Goal: Task Accomplishment & Management: Use online tool/utility

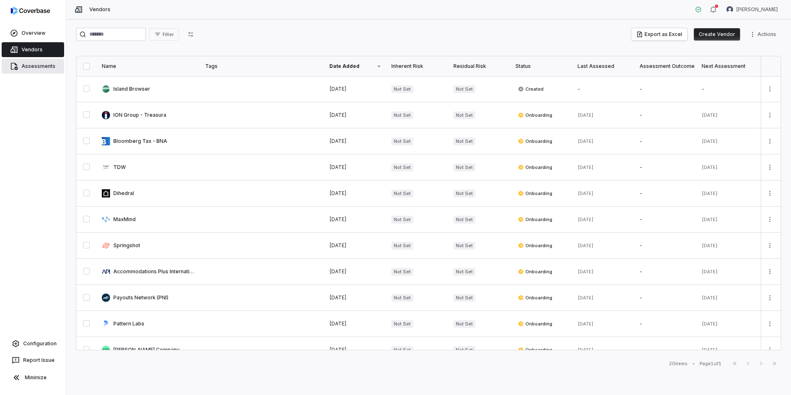
click at [34, 66] on span "Assessments" at bounding box center [39, 66] width 34 height 7
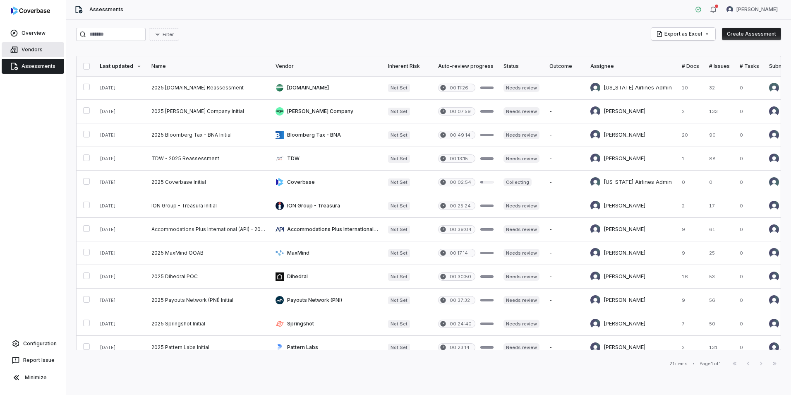
click at [28, 45] on link "Vendors" at bounding box center [33, 49] width 63 height 15
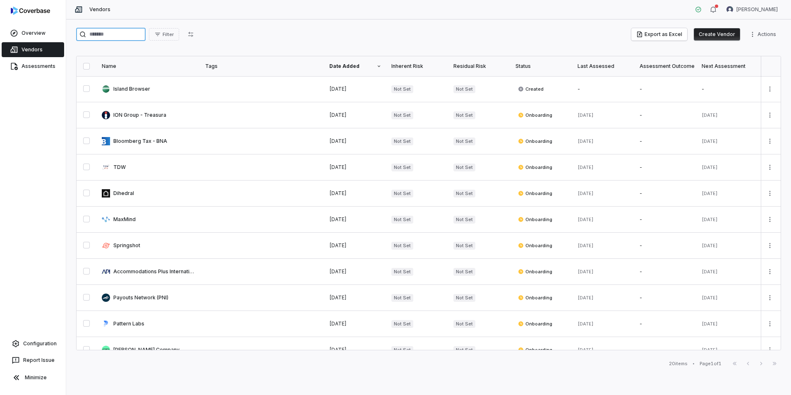
click at [120, 32] on input "search" at bounding box center [111, 34] width 70 height 13
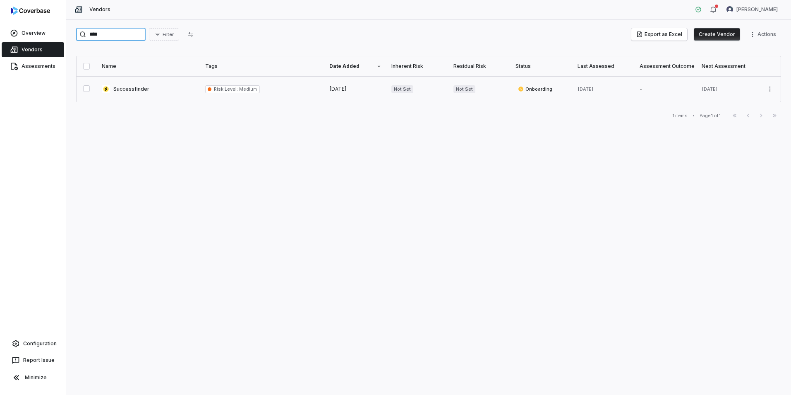
type input "****"
click at [137, 87] on link at bounding box center [148, 89] width 103 height 26
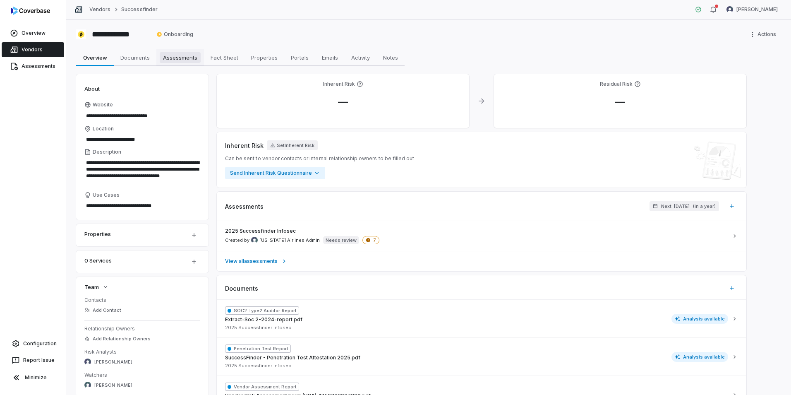
click at [175, 57] on span "Assessments" at bounding box center [180, 57] width 41 height 11
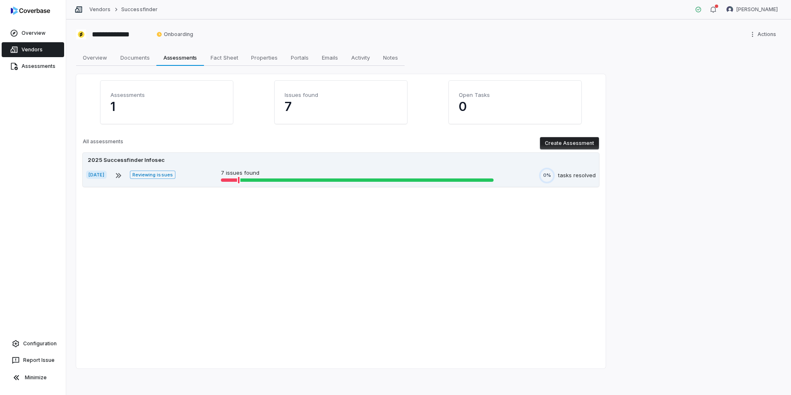
click at [466, 160] on div "2025 Successfinder Infosec" at bounding box center [341, 160] width 510 height 8
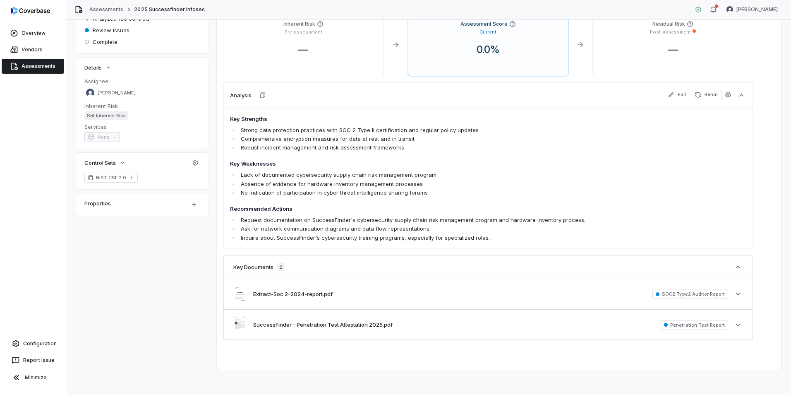
scroll to position [108, 0]
click at [491, 296] on div "Extract-Soc 2-2024-report.pdf SOC2 Type2 Auditor Report See more" at bounding box center [489, 293] width 530 height 30
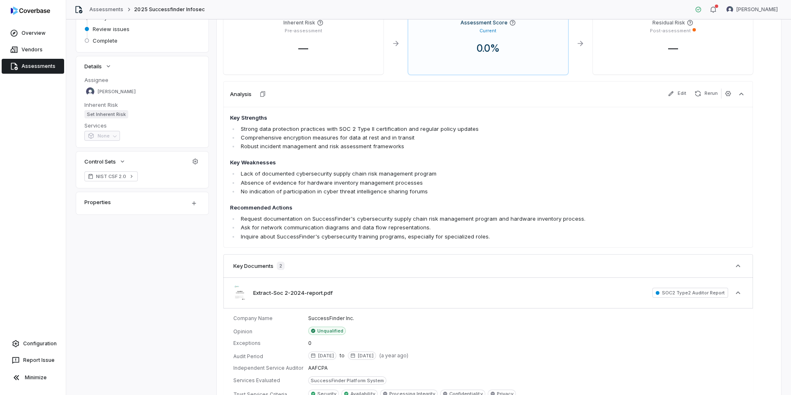
scroll to position [221, 0]
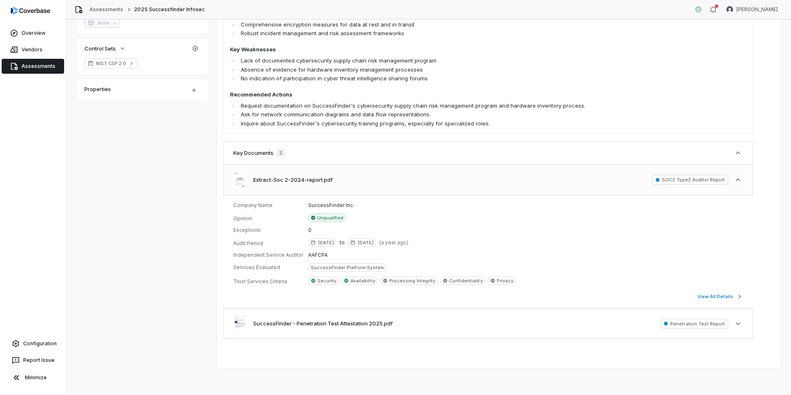
click at [705, 180] on span "SOC2 Type2 Auditor Report" at bounding box center [691, 180] width 76 height 10
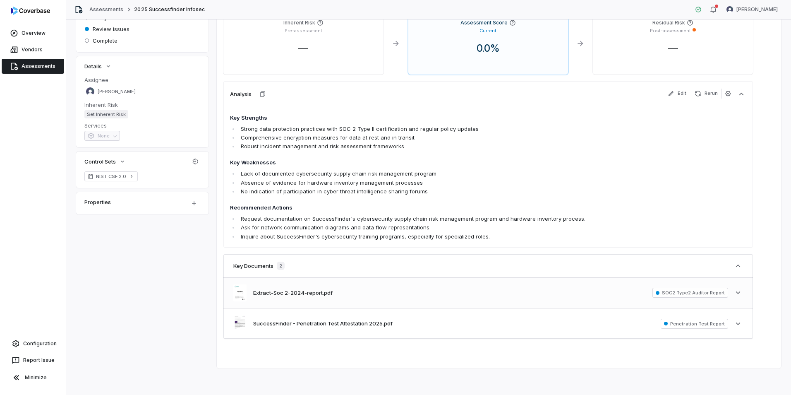
click at [380, 289] on div "Extract-Soc 2-2024-report.pdf SOC2 Type2 Auditor Report See more" at bounding box center [489, 293] width 530 height 30
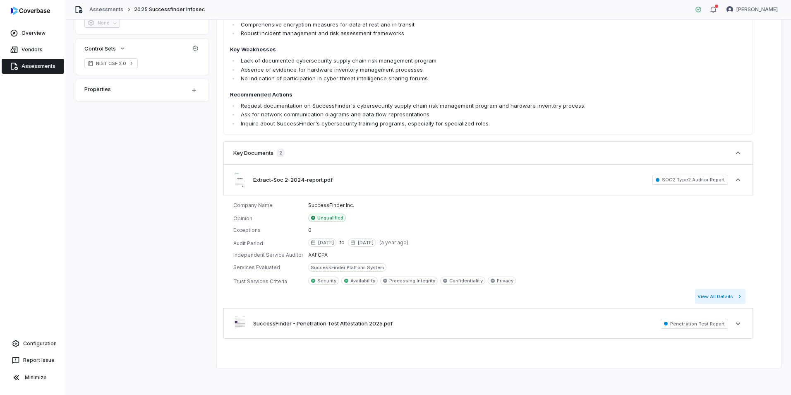
click at [725, 298] on button "View All Details" at bounding box center [720, 296] width 50 height 15
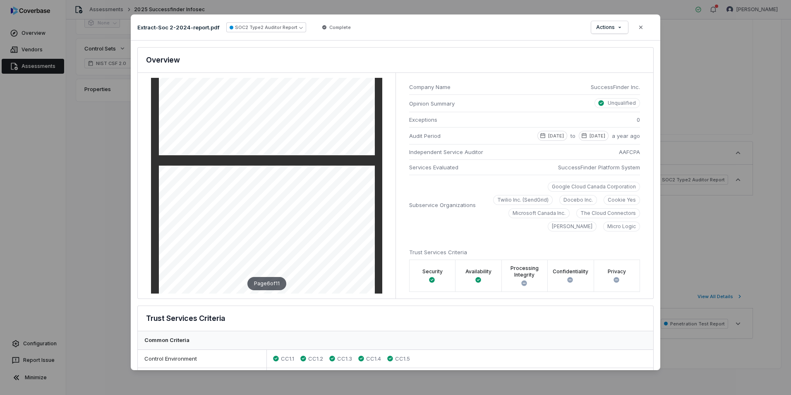
scroll to position [1366, 0]
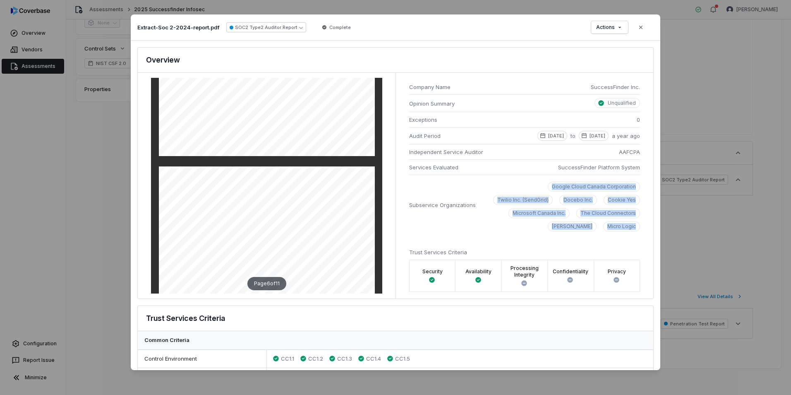
drag, startPoint x: 635, startPoint y: 221, endPoint x: 482, endPoint y: 182, distance: 157.9
click at [482, 182] on li "Subservice Organizations Google Cloud Canada Corporation Twilio Inc. (SendGrid)…" at bounding box center [524, 205] width 231 height 60
copy div "Google Cloud Canada Corporation Twilio Inc. (SendGrid) Docebo Inc. Cookie Yes M…"
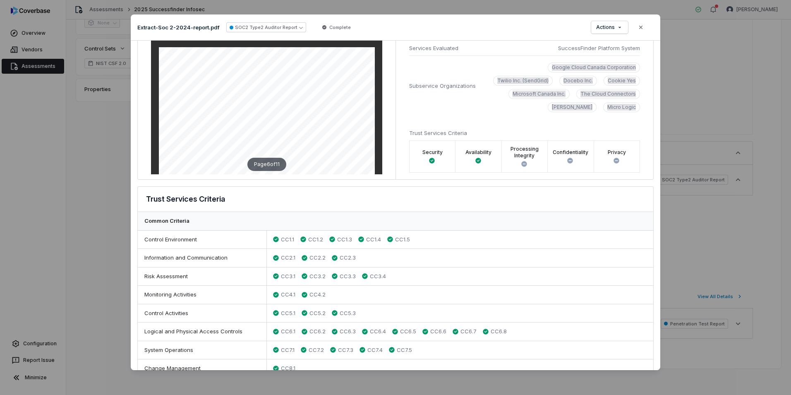
scroll to position [0, 0]
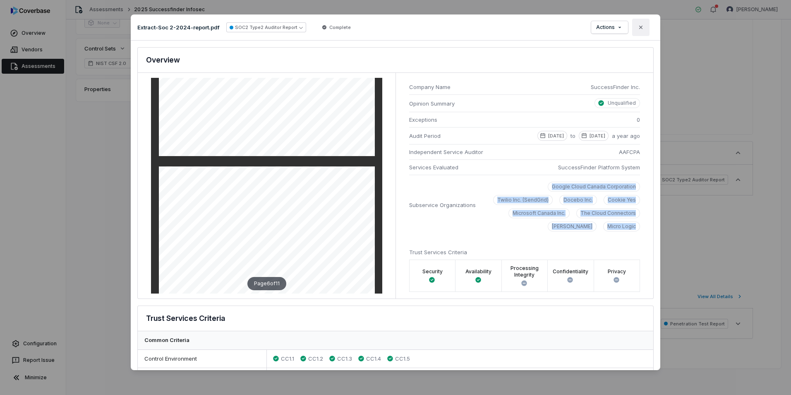
click at [642, 24] on icon "button" at bounding box center [641, 27] width 7 height 7
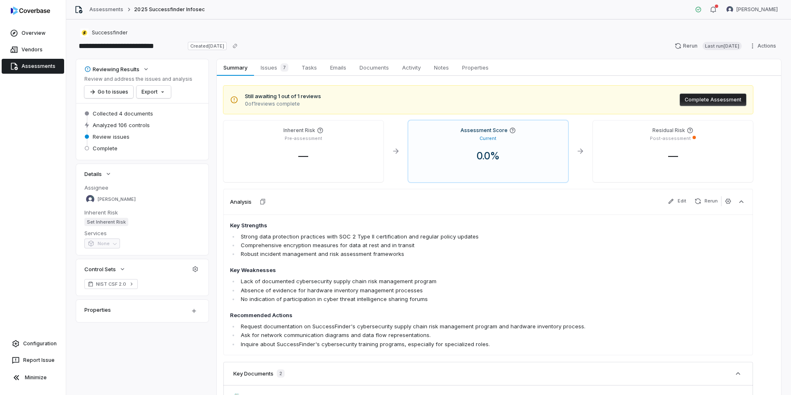
click at [703, 99] on button "Complete Assessment" at bounding box center [713, 100] width 67 height 12
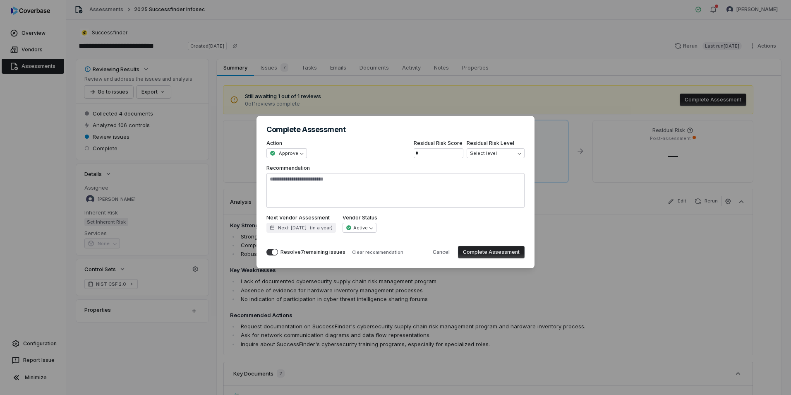
type textarea "*"
click at [496, 153] on div "**********" at bounding box center [395, 197] width 791 height 189
select select "**********"
click at [274, 251] on span "button" at bounding box center [275, 252] width 6 height 6
click at [304, 191] on textarea "Recommendation" at bounding box center [396, 190] width 258 height 35
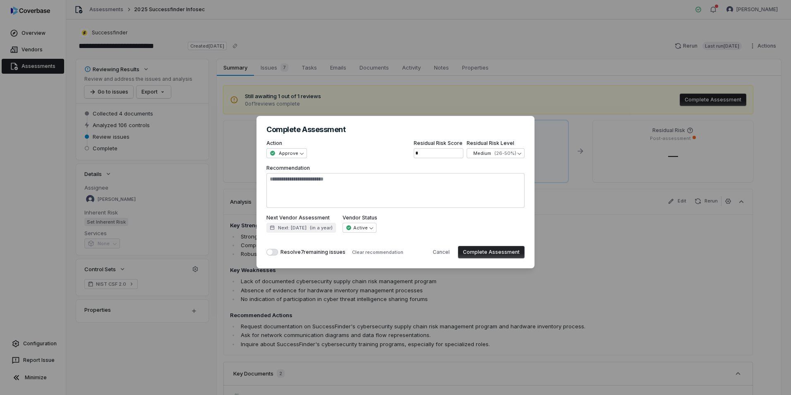
click at [491, 252] on button "Complete Assessment" at bounding box center [491, 252] width 67 height 12
type textarea "*"
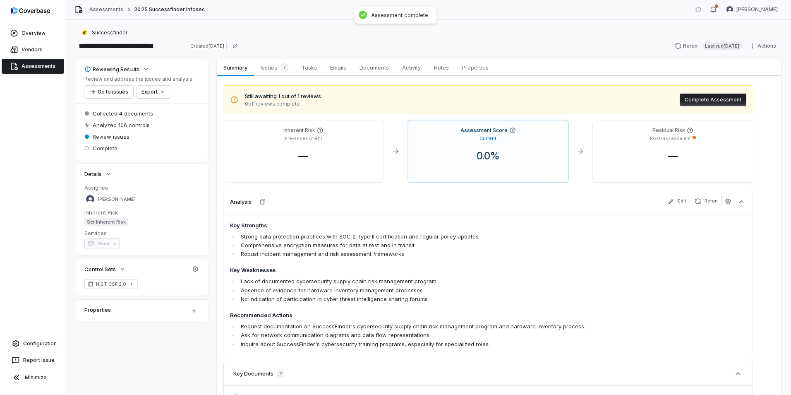
click at [29, 67] on span "Assessments" at bounding box center [39, 66] width 34 height 7
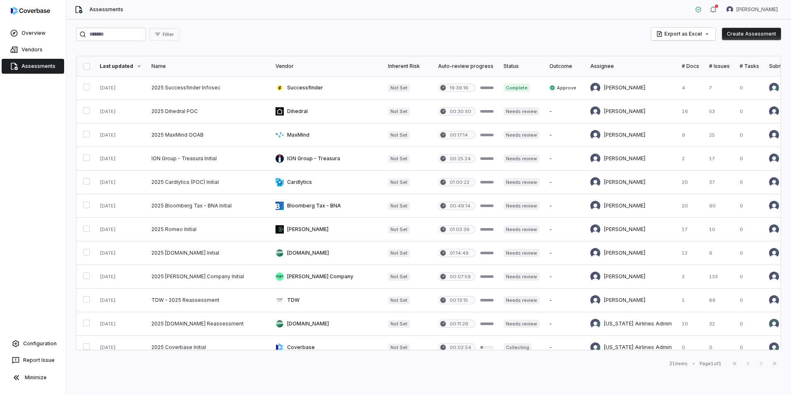
click at [55, 188] on div "Overview Vendors Assessments Configuration Report Issue Minimize" at bounding box center [33, 197] width 66 height 395
click at [127, 32] on input "search" at bounding box center [111, 34] width 70 height 13
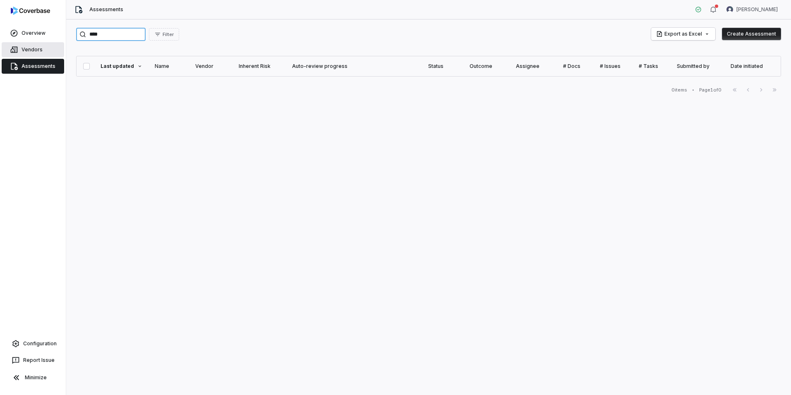
type input "****"
drag, startPoint x: 35, startPoint y: 53, endPoint x: 46, endPoint y: 53, distance: 10.8
click at [35, 53] on span "Vendors" at bounding box center [32, 49] width 21 height 7
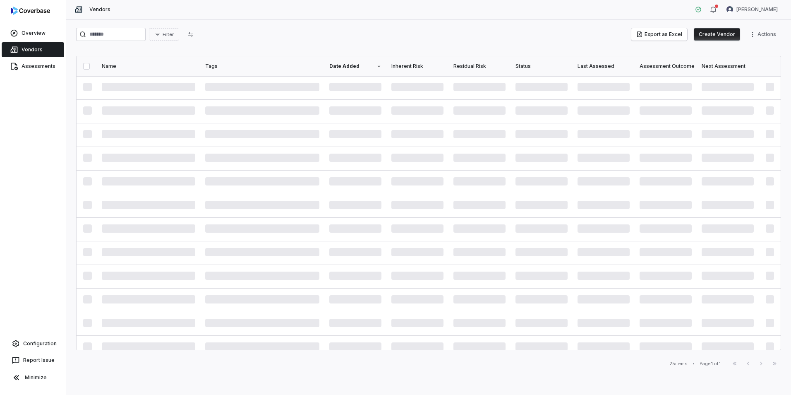
click at [726, 34] on button "Create Vendor" at bounding box center [717, 34] width 46 height 12
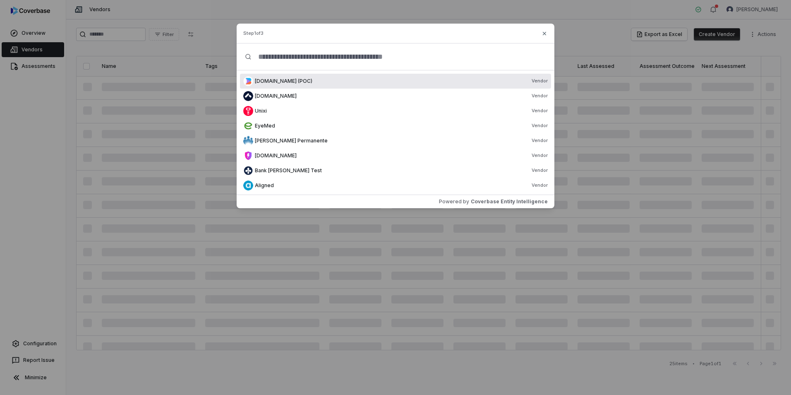
click at [293, 57] on input "text" at bounding box center [399, 56] width 295 height 26
paste input "*******"
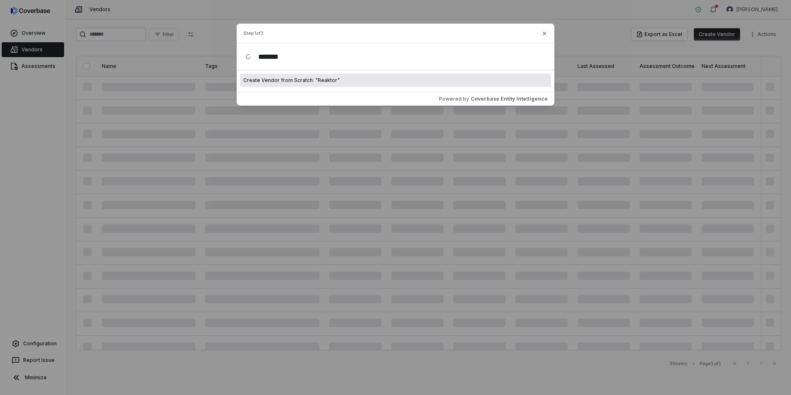
type input "*******"
click at [307, 79] on span "Create Vendor from Scratch: " Reaktor "" at bounding box center [291, 80] width 96 height 7
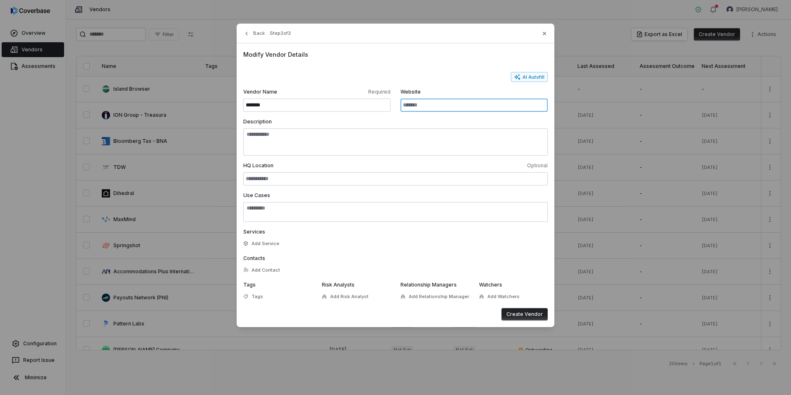
click at [425, 100] on input "Website" at bounding box center [474, 105] width 147 height 13
paste input "**********"
click at [410, 75] on div "AI Autofill" at bounding box center [395, 77] width 305 height 10
click at [524, 75] on button "AI Autofill" at bounding box center [529, 77] width 37 height 10
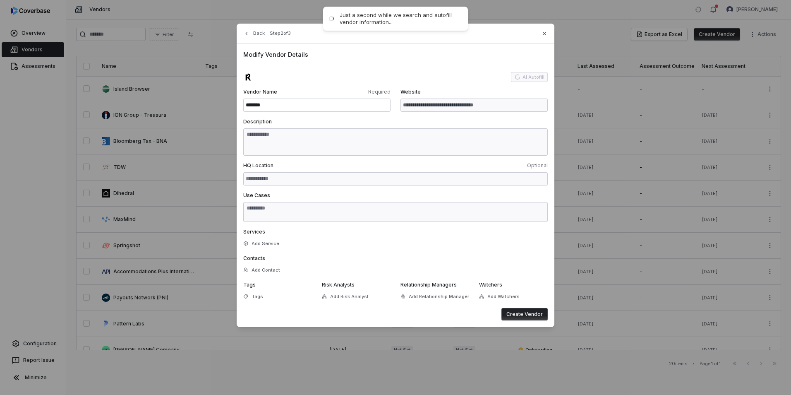
type input "**********"
type textarea "**********"
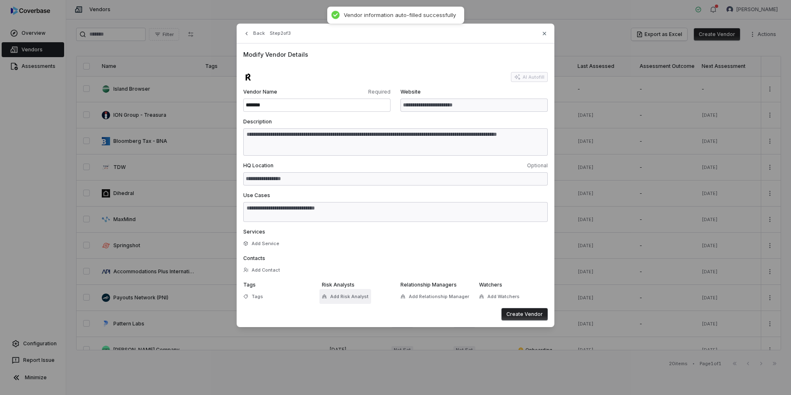
type textarea "**********"
drag, startPoint x: 352, startPoint y: 294, endPoint x: 375, endPoint y: 296, distance: 23.2
click at [351, 294] on span "Add Risk Analyst" at bounding box center [349, 296] width 38 height 6
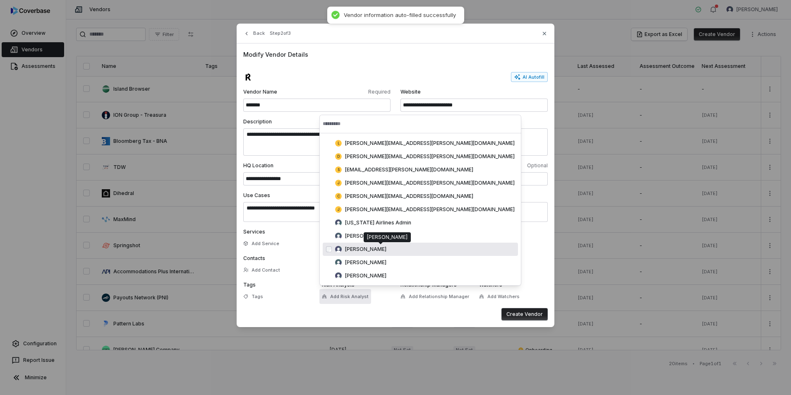
click at [404, 252] on div "[PERSON_NAME]" at bounding box center [425, 249] width 180 height 7
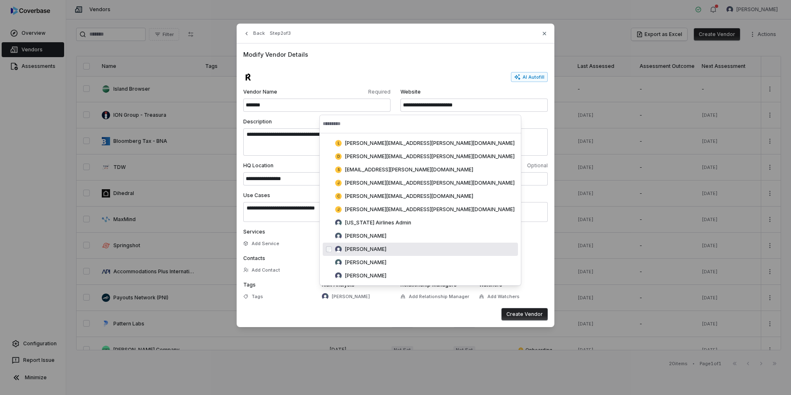
click at [499, 245] on div "Services Add Service" at bounding box center [395, 238] width 305 height 20
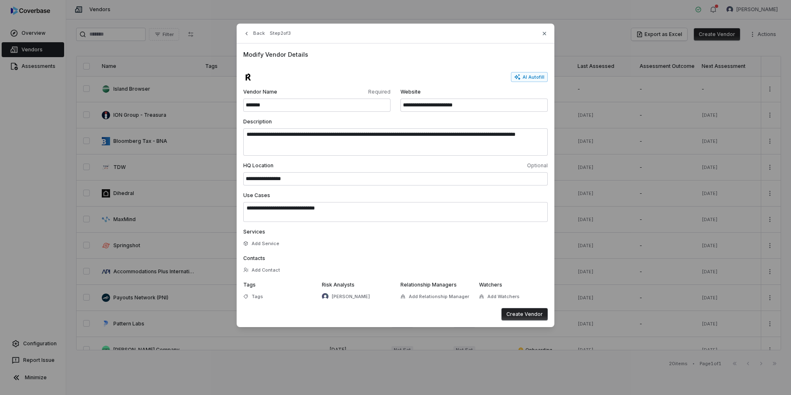
click at [528, 315] on button "Create Vendor" at bounding box center [525, 314] width 46 height 12
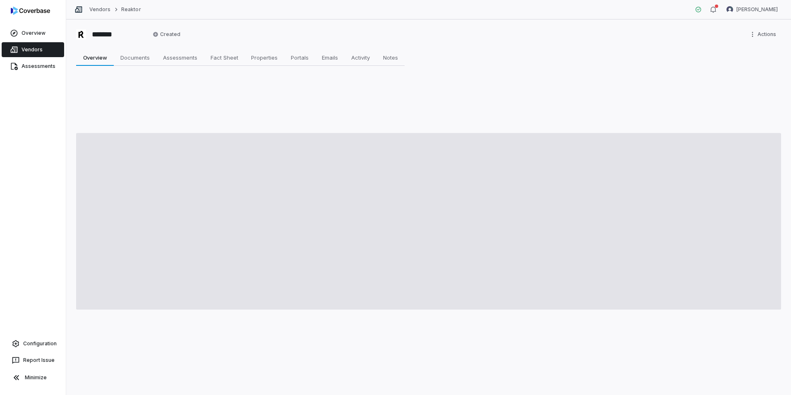
type textarea "*"
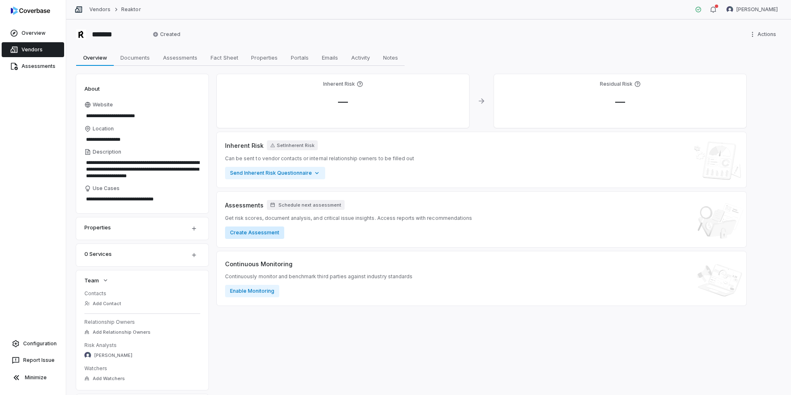
click at [243, 234] on button "Create Assessment" at bounding box center [254, 232] width 59 height 12
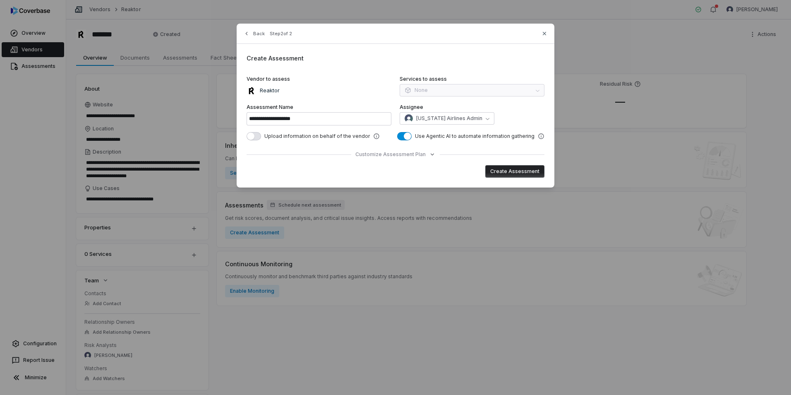
click at [439, 87] on div "Services to assess None" at bounding box center [472, 87] width 145 height 22
click at [250, 136] on span "button" at bounding box center [250, 135] width 7 height 7
click at [436, 116] on span "Unassigned" at bounding box center [430, 118] width 29 height 7
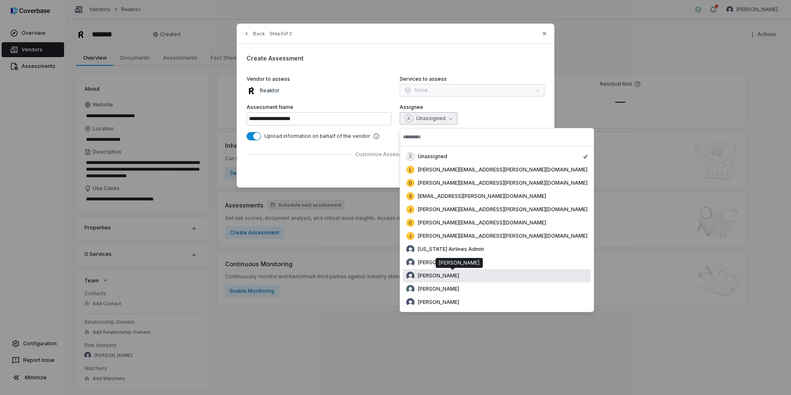
click at [435, 273] on span "[PERSON_NAME]" at bounding box center [438, 275] width 41 height 7
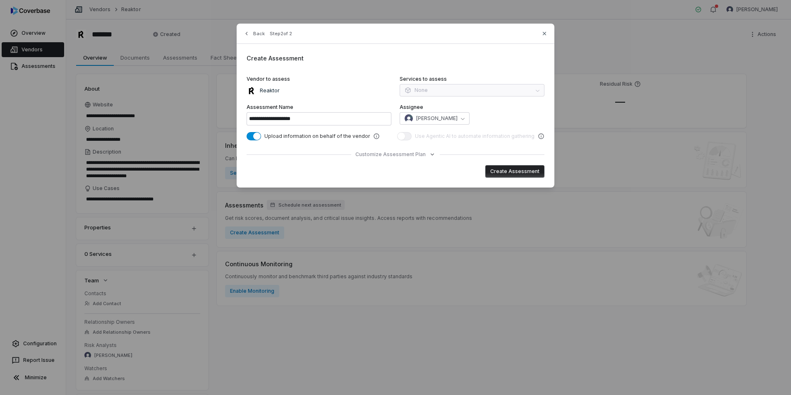
click at [431, 156] on icon "button" at bounding box center [432, 154] width 7 height 7
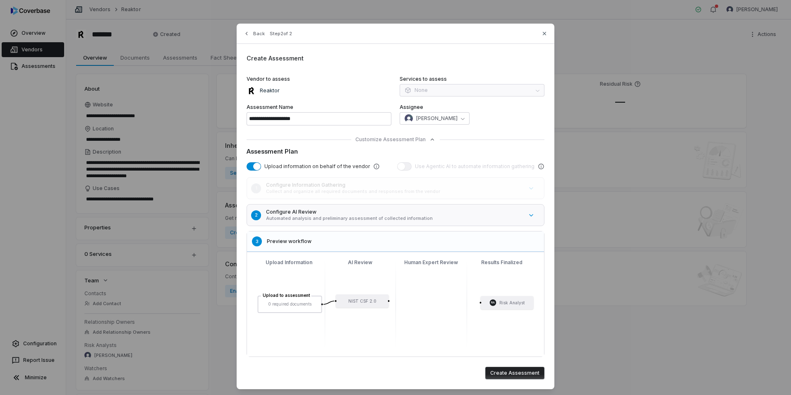
click at [417, 219] on p "Automated analysis and preliminary assessment of collected information" at bounding box center [394, 218] width 257 height 6
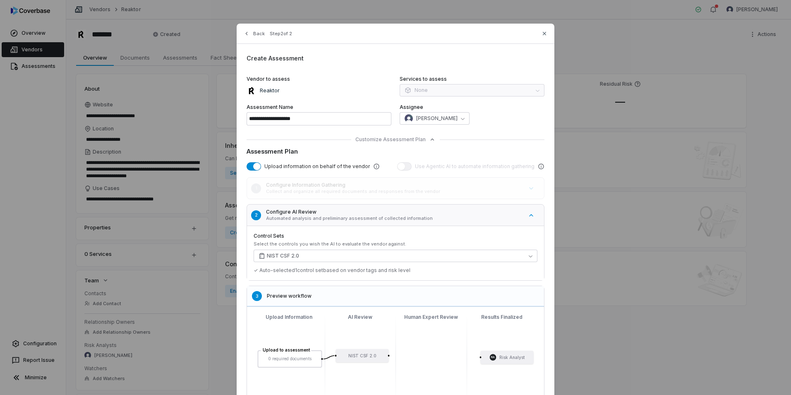
click at [417, 218] on p "Automated analysis and preliminary assessment of collected information" at bounding box center [394, 218] width 257 height 6
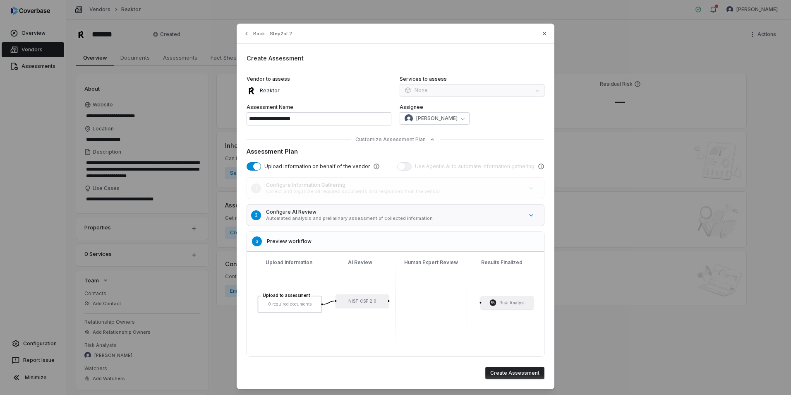
click at [505, 369] on button "Create Assessment" at bounding box center [515, 373] width 59 height 12
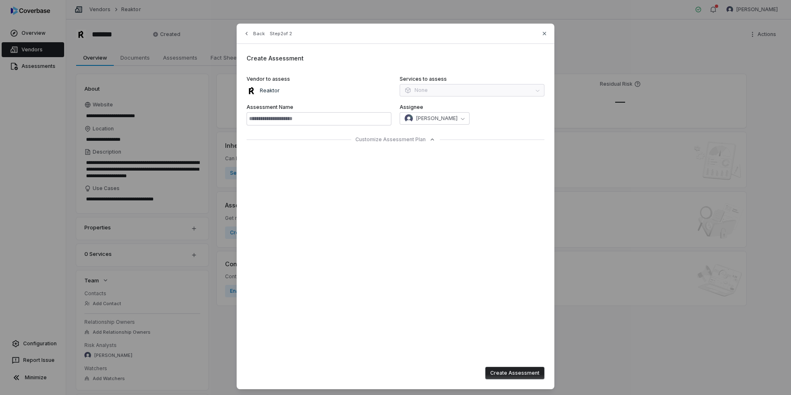
type input "**********"
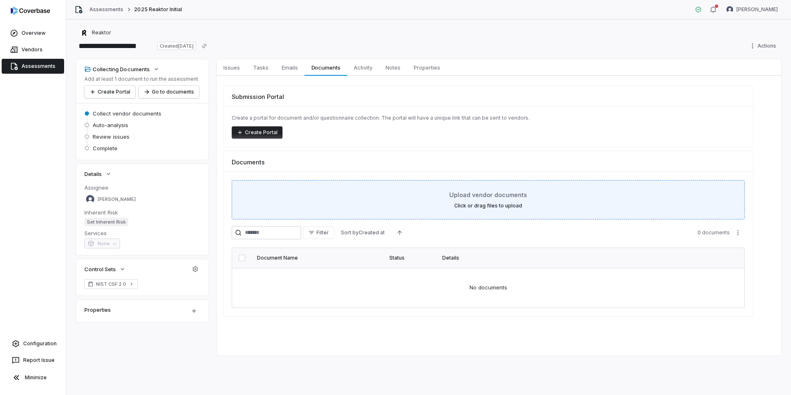
click at [496, 209] on div "Upload vendor documents Click or drag files to upload" at bounding box center [488, 199] width 513 height 39
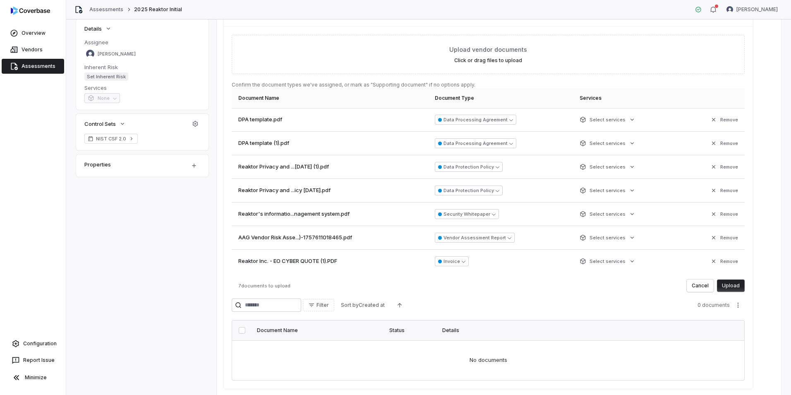
scroll to position [166, 0]
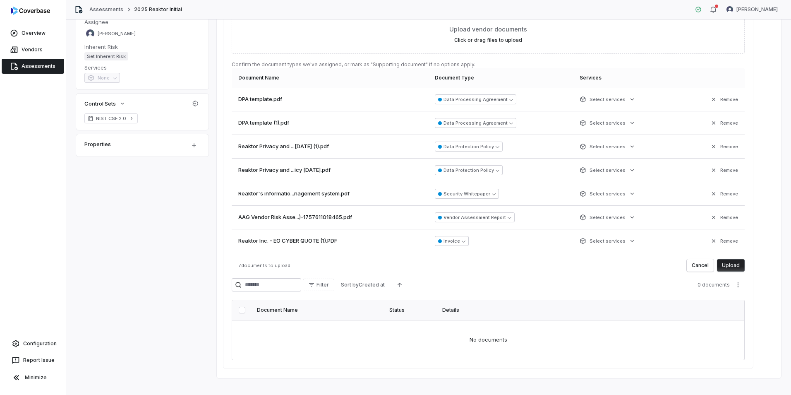
click at [733, 264] on button "Upload" at bounding box center [731, 265] width 28 height 12
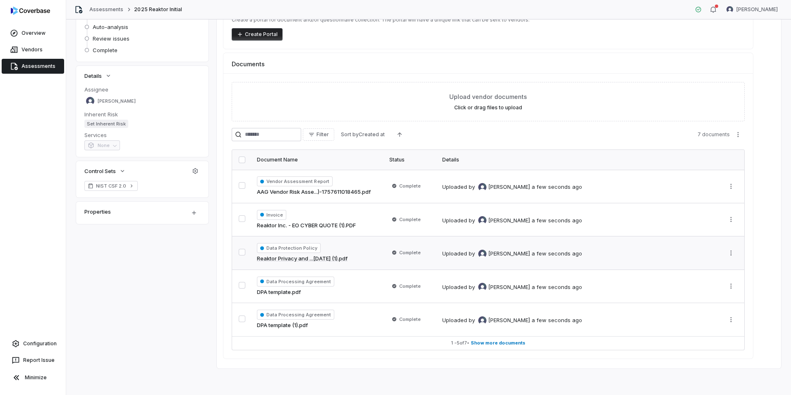
scroll to position [0, 0]
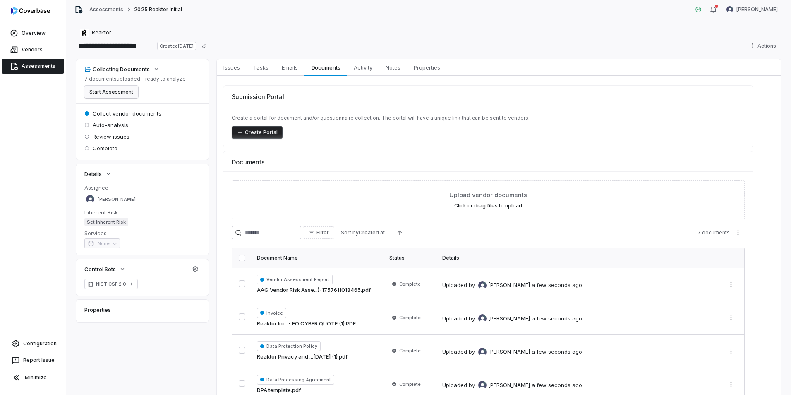
click at [112, 93] on button "Start Assessment" at bounding box center [111, 92] width 54 height 12
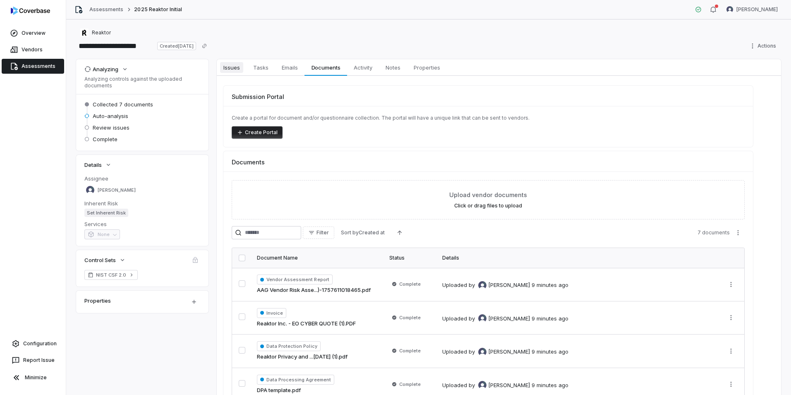
click at [234, 71] on span "Issues" at bounding box center [231, 67] width 23 height 11
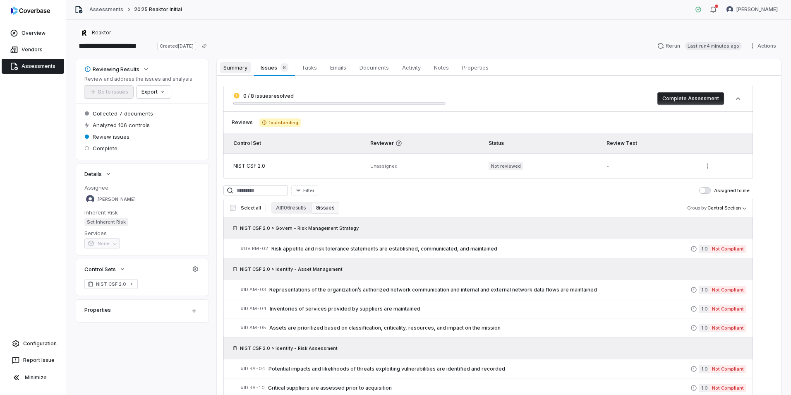
click at [236, 70] on span "Summary" at bounding box center [235, 67] width 31 height 11
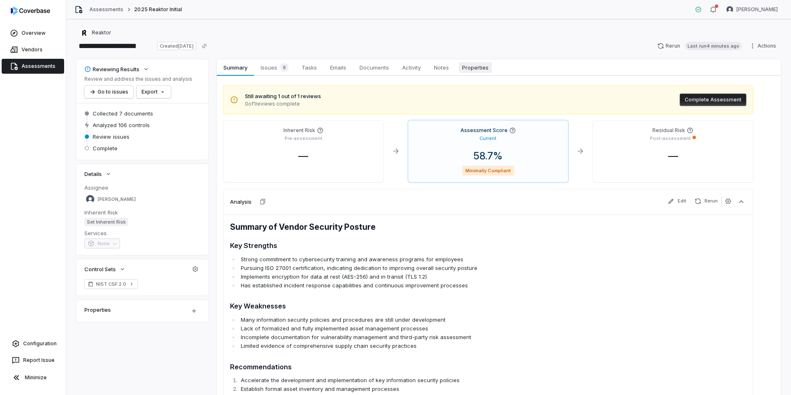
click at [483, 68] on span "Properties" at bounding box center [475, 67] width 33 height 11
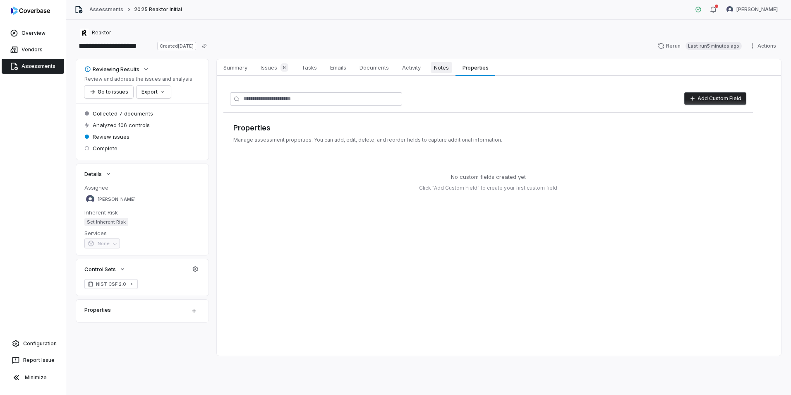
click at [452, 66] on span "Notes" at bounding box center [442, 67] width 22 height 11
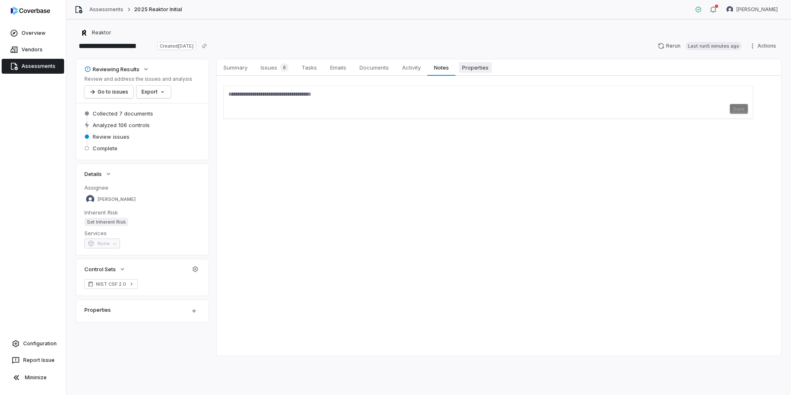
click at [484, 68] on span "Properties" at bounding box center [475, 67] width 33 height 11
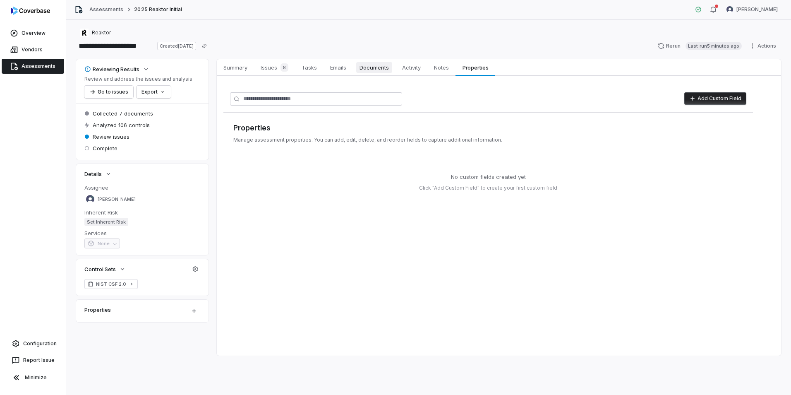
click at [377, 74] on link "Documents Documents" at bounding box center [374, 67] width 43 height 17
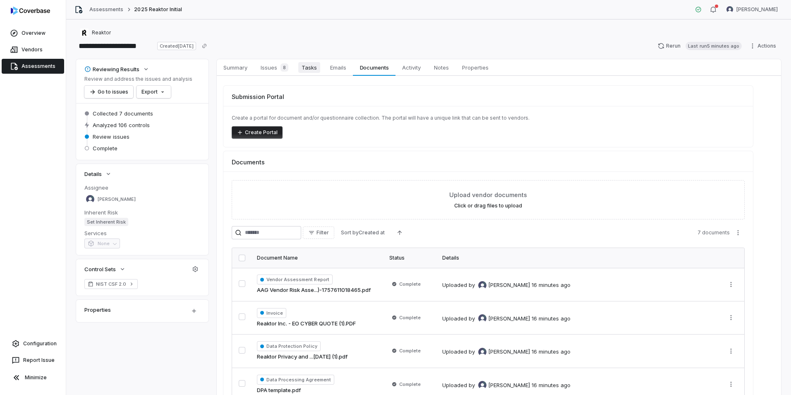
click at [309, 68] on span "Tasks" at bounding box center [309, 67] width 22 height 11
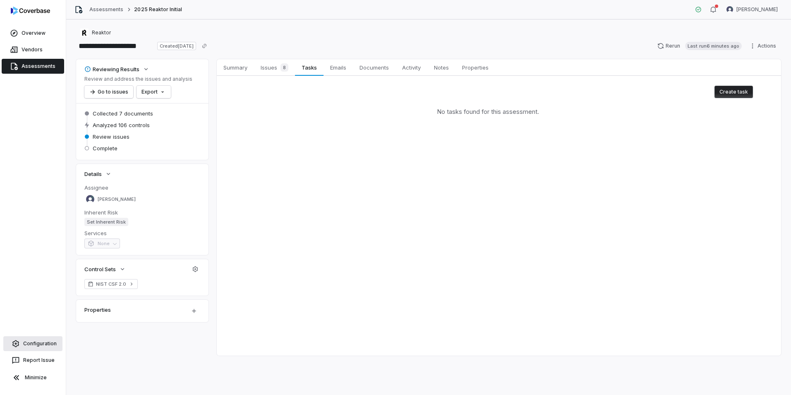
click at [31, 339] on link "Configuration" at bounding box center [32, 343] width 59 height 15
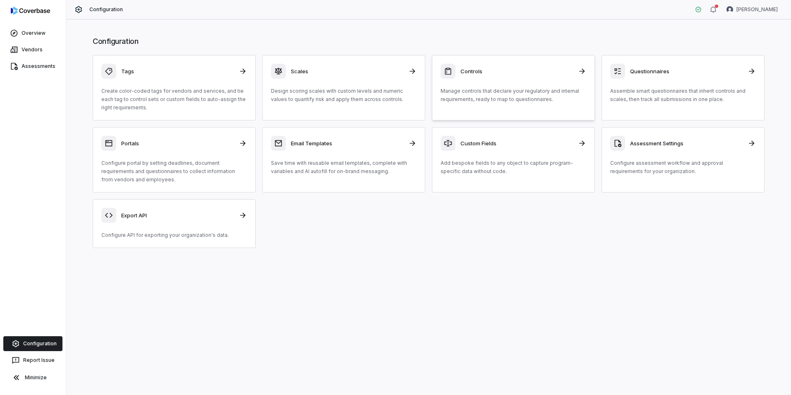
click at [569, 72] on h3 "Controls" at bounding box center [517, 70] width 113 height 7
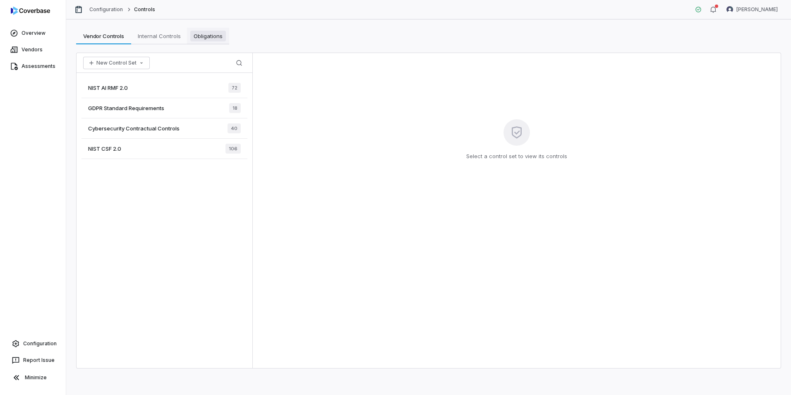
click at [217, 31] on span "Obligations" at bounding box center [208, 36] width 36 height 11
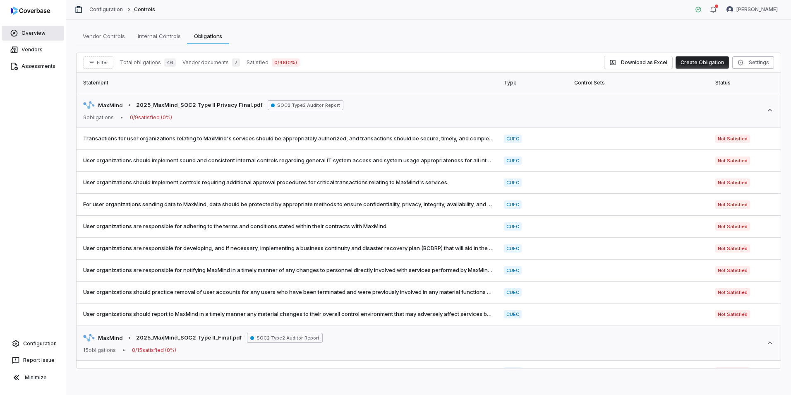
click at [43, 29] on link "Overview" at bounding box center [33, 33] width 63 height 15
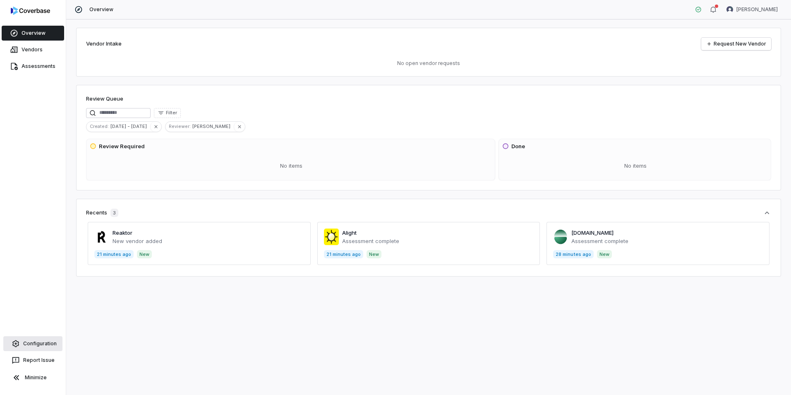
click at [46, 341] on span "Configuration" at bounding box center [40, 343] width 34 height 7
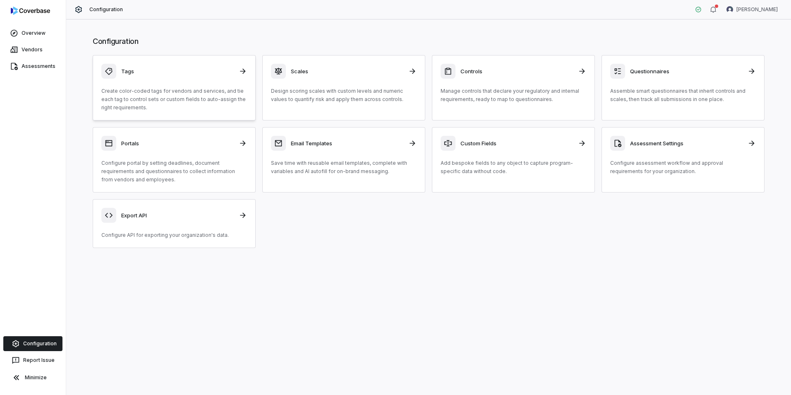
click at [196, 90] on p "Create color-coded tags for vendors and services, and tie each tag to control s…" at bounding box center [174, 99] width 146 height 25
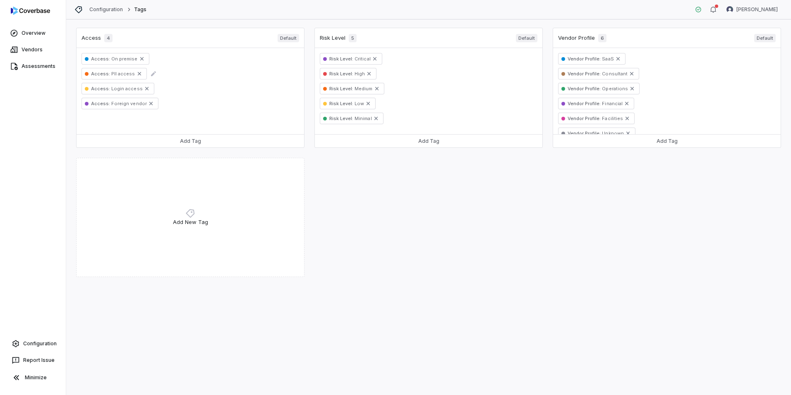
click at [118, 75] on span "PII access" at bounding box center [122, 74] width 25 height 6
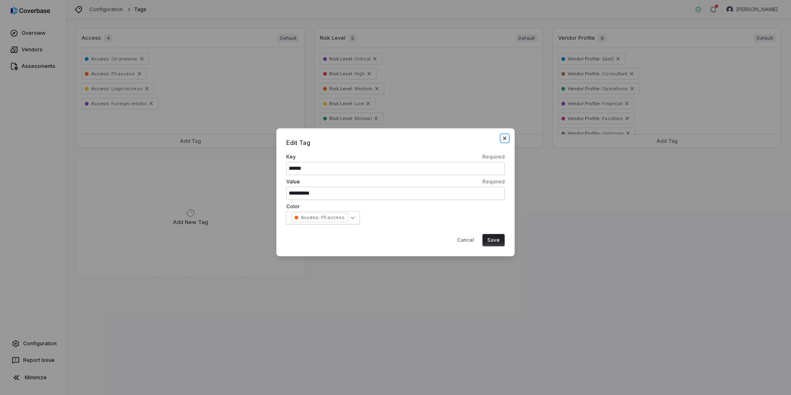
click at [506, 138] on icon "button" at bounding box center [505, 138] width 7 height 7
select select
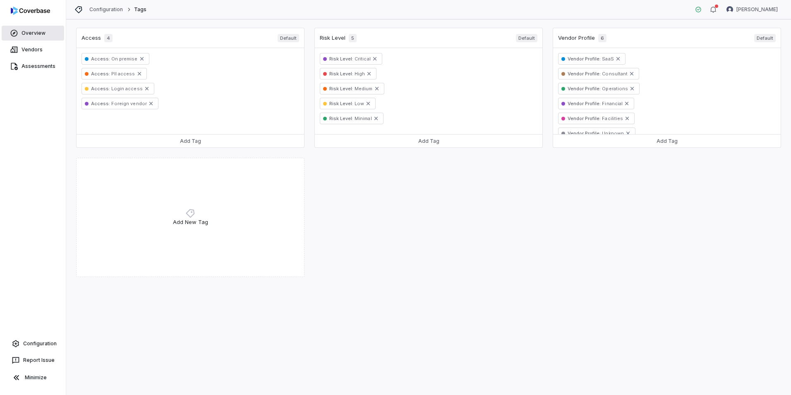
click at [39, 34] on span "Overview" at bounding box center [34, 33] width 24 height 7
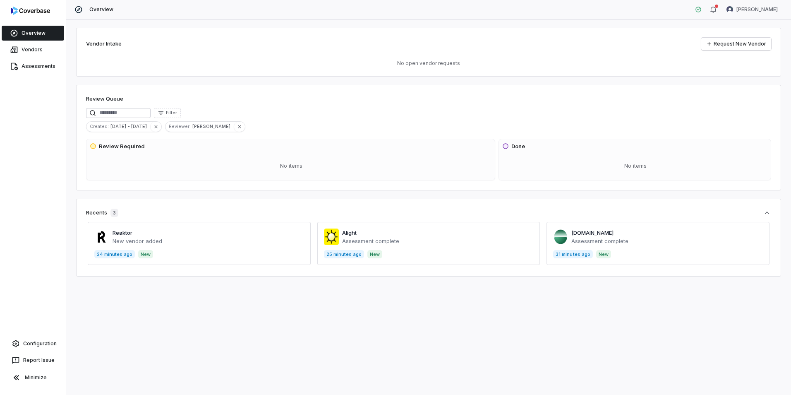
click at [39, 34] on span "Overview" at bounding box center [34, 33] width 24 height 7
click at [34, 67] on span "Assessments" at bounding box center [39, 66] width 34 height 7
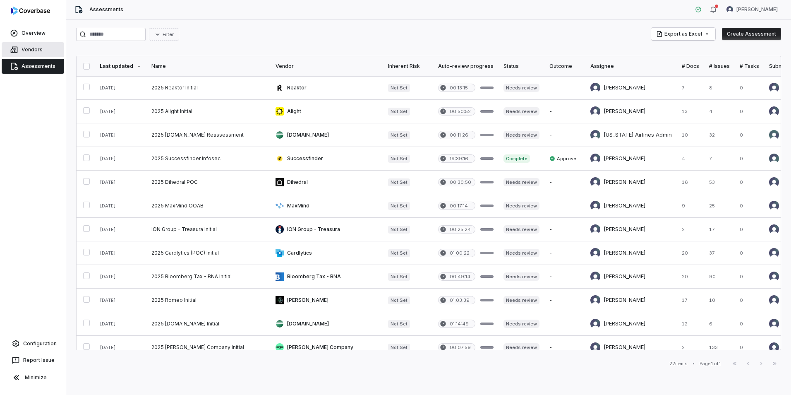
click at [25, 47] on span "Vendors" at bounding box center [32, 49] width 21 height 7
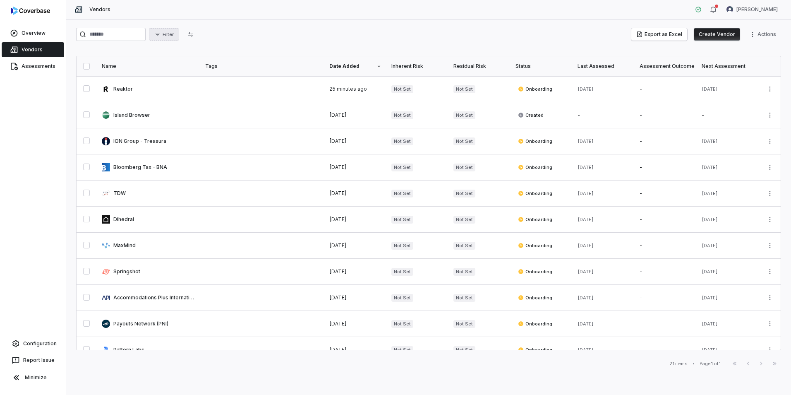
click at [179, 30] on button "Filter" at bounding box center [164, 34] width 30 height 12
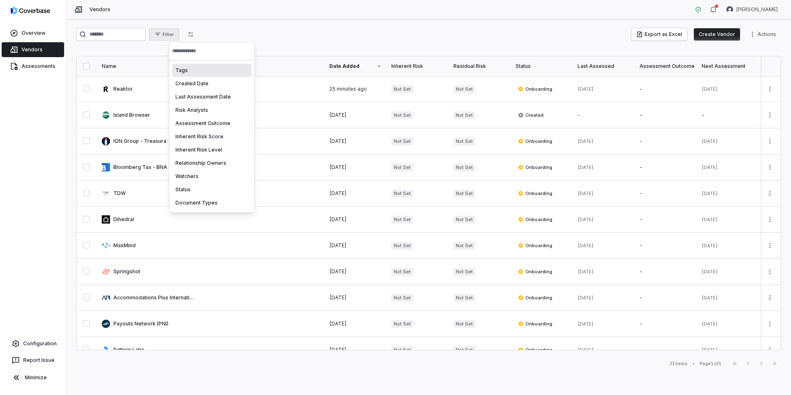
drag, startPoint x: 252, startPoint y: 38, endPoint x: 221, endPoint y: 38, distance: 30.2
click at [252, 37] on html "Overview Vendors Assessments Configuration Report Issue Minimize Vendors [PERSO…" at bounding box center [395, 197] width 791 height 395
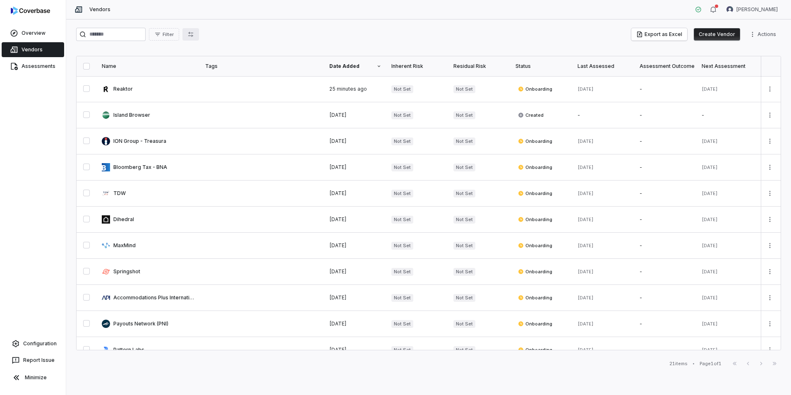
click at [199, 35] on button "button" at bounding box center [191, 34] width 17 height 12
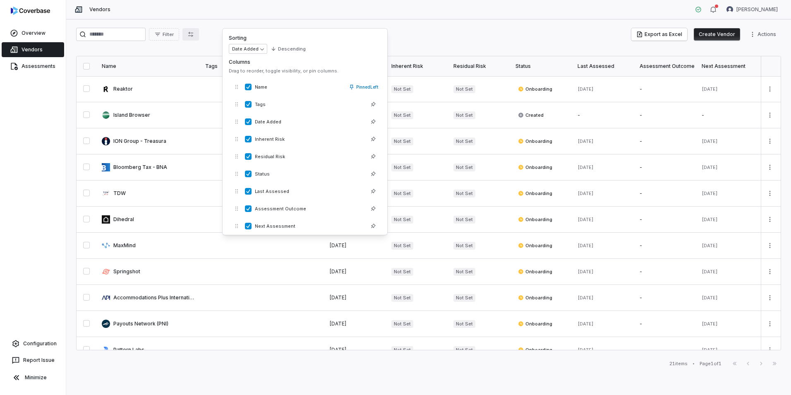
click at [420, 29] on div "Filter Export as Excel Create Vendor Actions" at bounding box center [428, 34] width 705 height 13
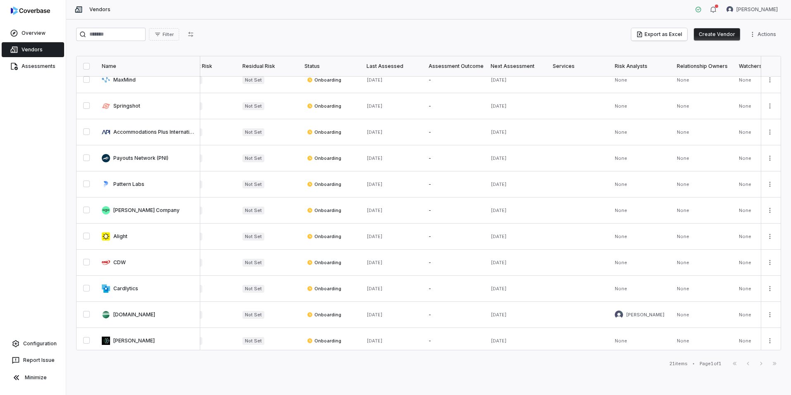
scroll to position [166, 213]
click at [756, 33] on html "Overview Vendors Assessments Configuration Report Issue Minimize Vendors [PERSO…" at bounding box center [395, 197] width 791 height 395
click at [414, 13] on html "Overview Vendors Assessments Configuration Report Issue Minimize Vendors [PERSO…" at bounding box center [395, 197] width 791 height 395
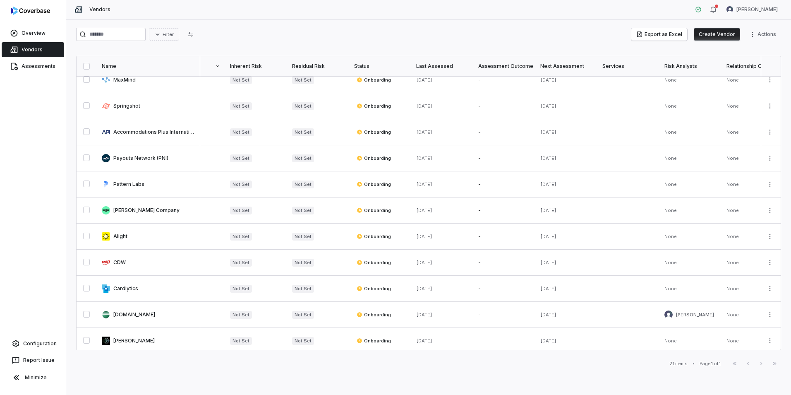
scroll to position [166, 250]
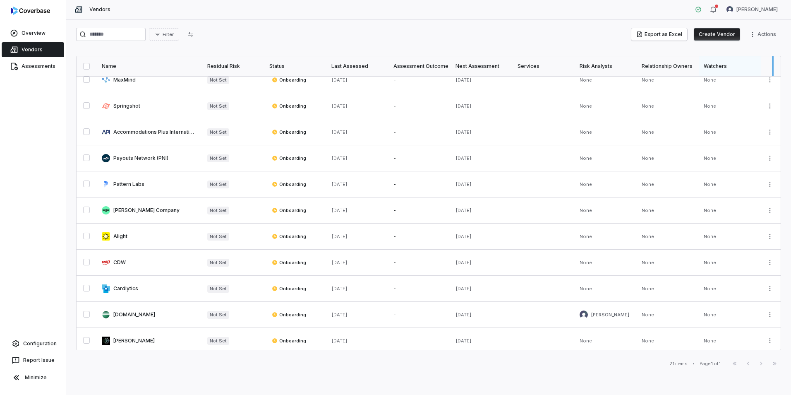
drag, startPoint x: 755, startPoint y: 67, endPoint x: 768, endPoint y: 67, distance: 12.9
click at [772, 67] on div at bounding box center [773, 66] width 2 height 20
click at [199, 34] on button "button" at bounding box center [191, 34] width 17 height 12
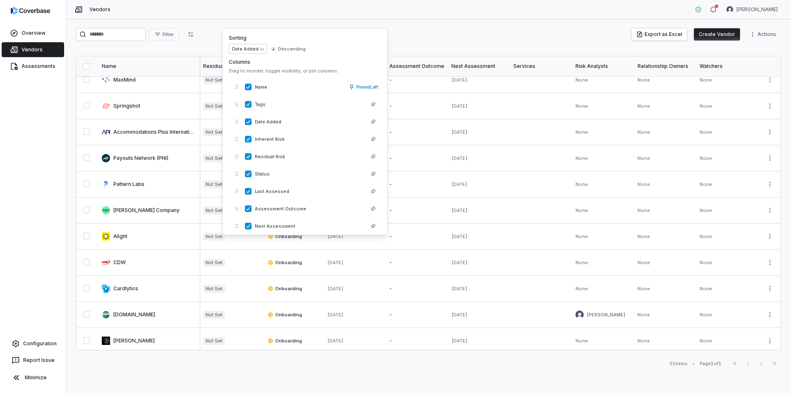
click at [451, 32] on div "Filter Export as Excel Create Vendor Actions" at bounding box center [428, 34] width 705 height 13
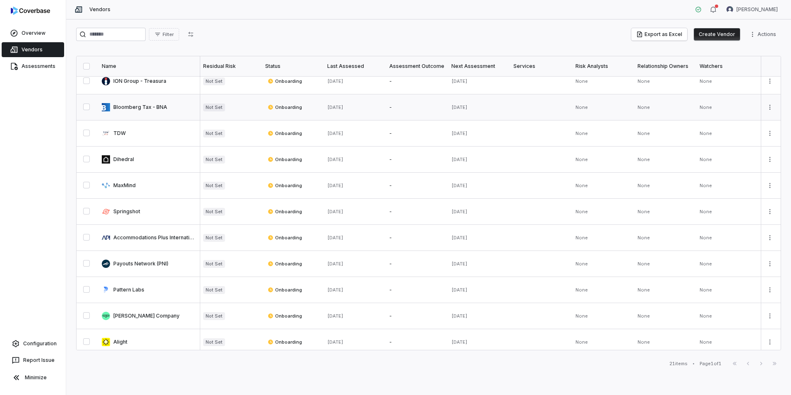
scroll to position [0, 250]
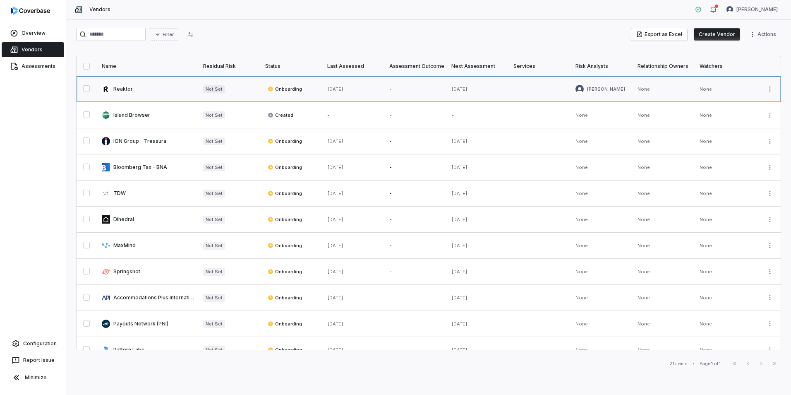
click at [130, 87] on link at bounding box center [148, 89] width 103 height 26
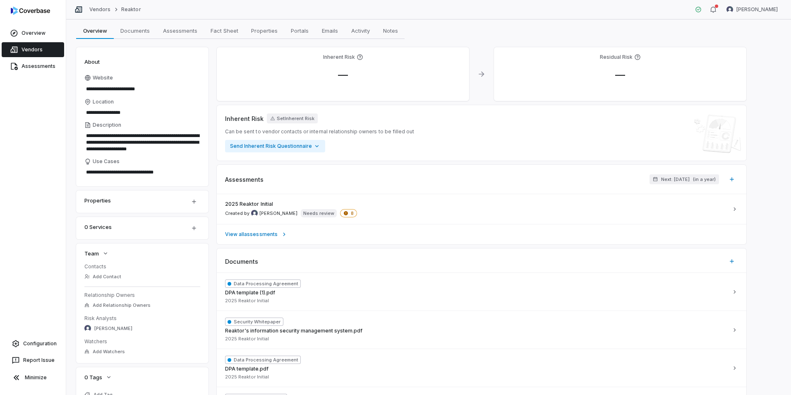
scroll to position [41, 0]
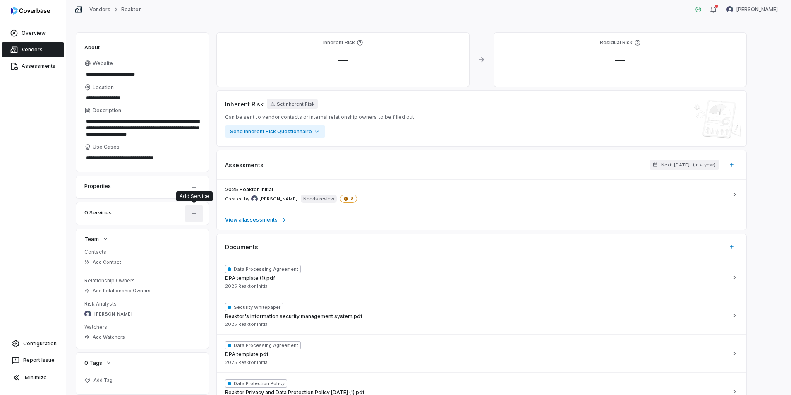
click at [195, 213] on icon "button" at bounding box center [194, 213] width 7 height 7
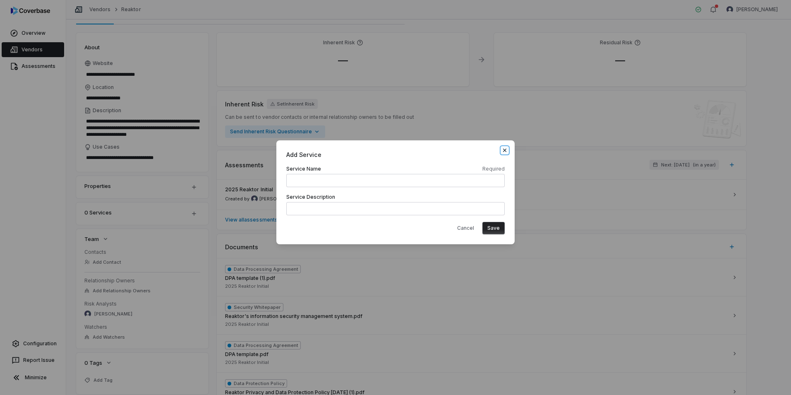
click at [506, 151] on icon "button" at bounding box center [504, 150] width 3 height 3
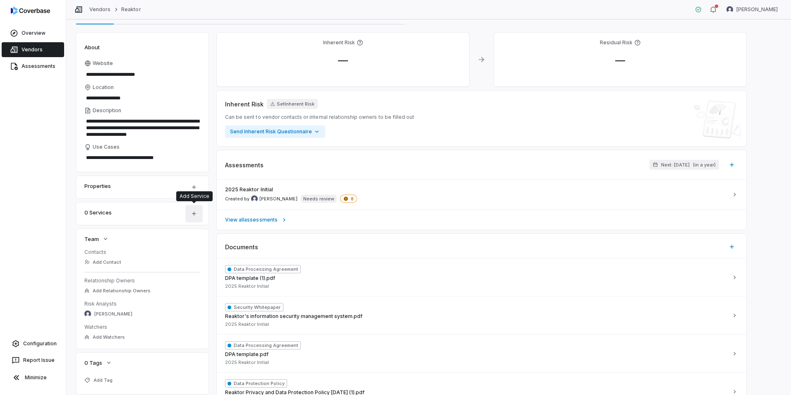
scroll to position [0, 0]
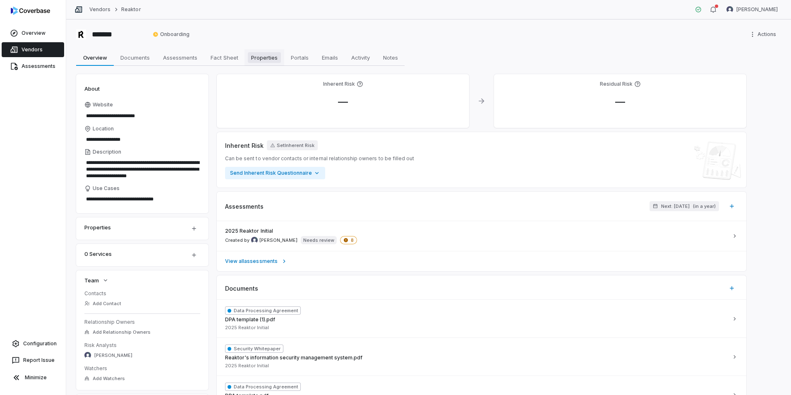
click at [281, 58] on link "Properties Properties" at bounding box center [265, 57] width 40 height 17
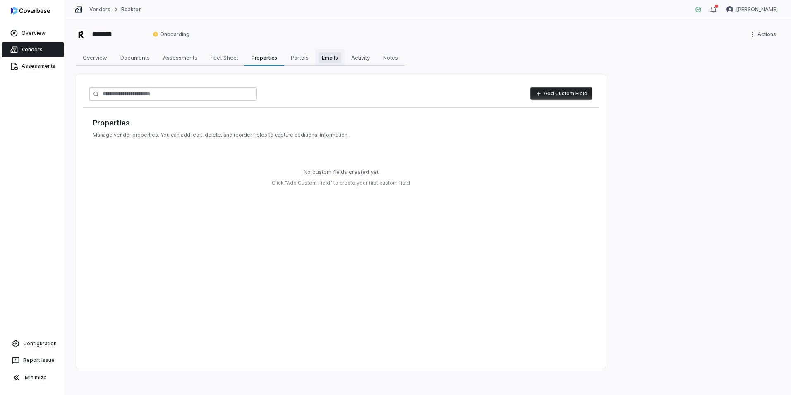
click at [325, 57] on span "Emails" at bounding box center [330, 57] width 23 height 11
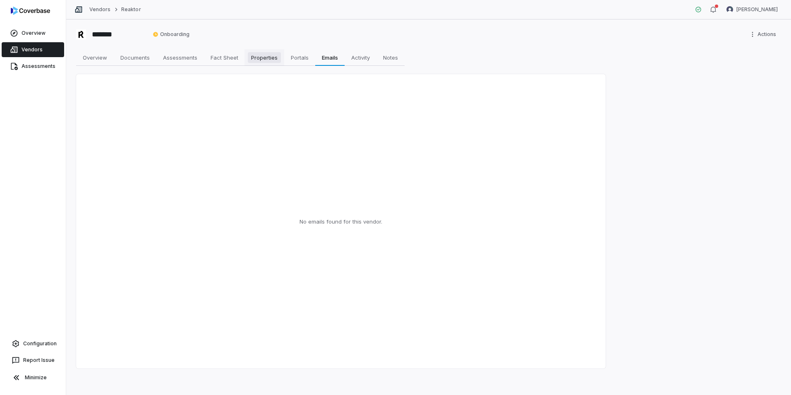
click at [268, 60] on span "Properties" at bounding box center [264, 57] width 33 height 11
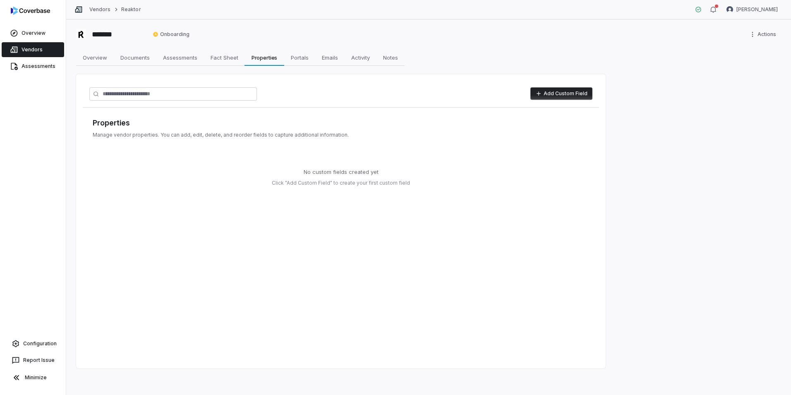
click at [551, 92] on button "Add Custom Field" at bounding box center [562, 93] width 62 height 12
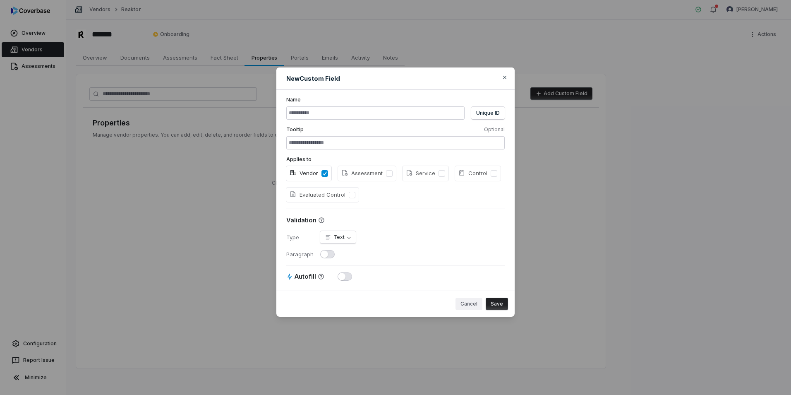
click at [475, 305] on button "Cancel" at bounding box center [469, 304] width 27 height 12
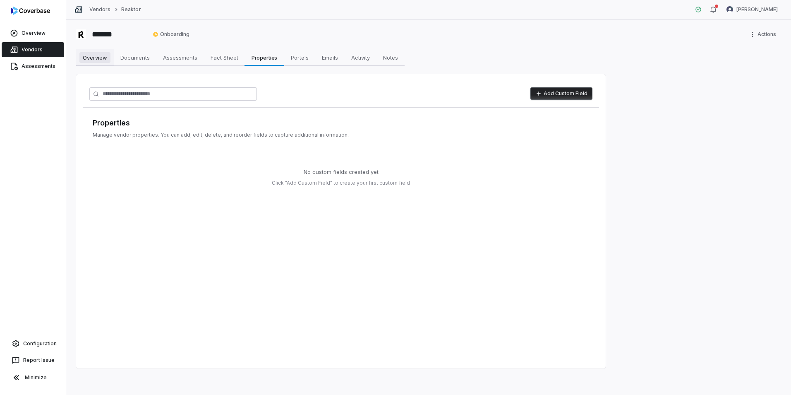
click at [91, 60] on span "Overview" at bounding box center [94, 57] width 31 height 11
type textarea "*"
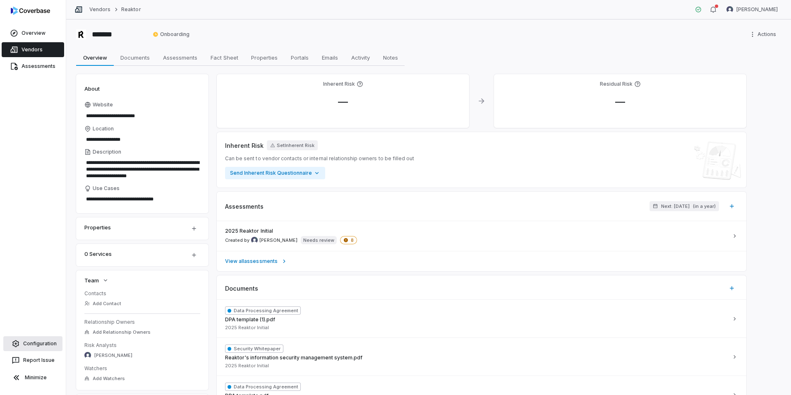
click at [34, 342] on span "Configuration" at bounding box center [40, 343] width 34 height 7
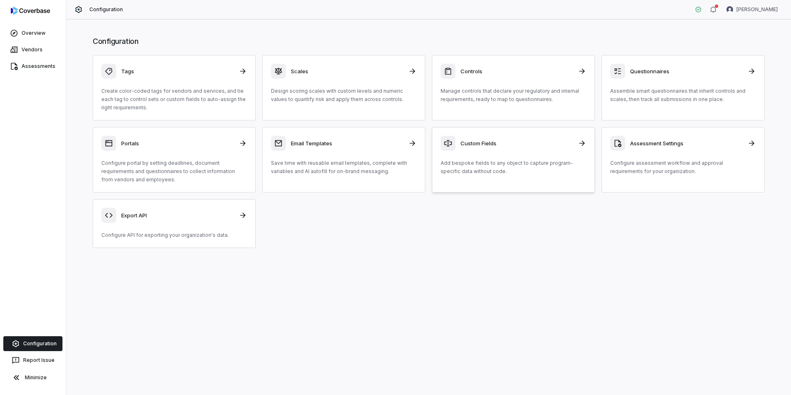
click at [518, 137] on div "Custom Fields" at bounding box center [514, 143] width 146 height 15
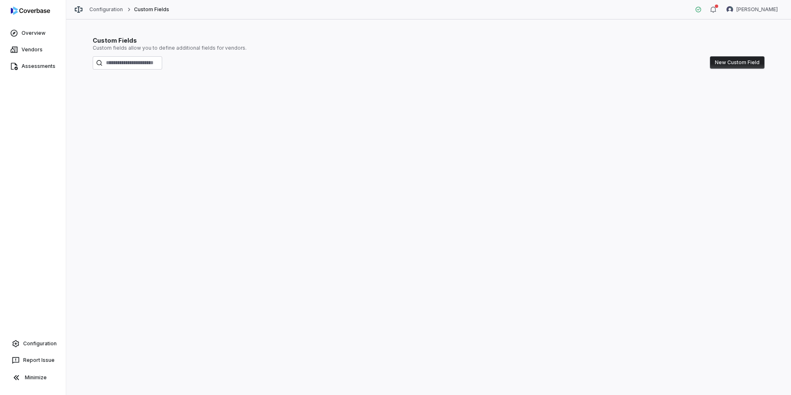
click at [745, 63] on button "New Custom Field" at bounding box center [737, 62] width 55 height 12
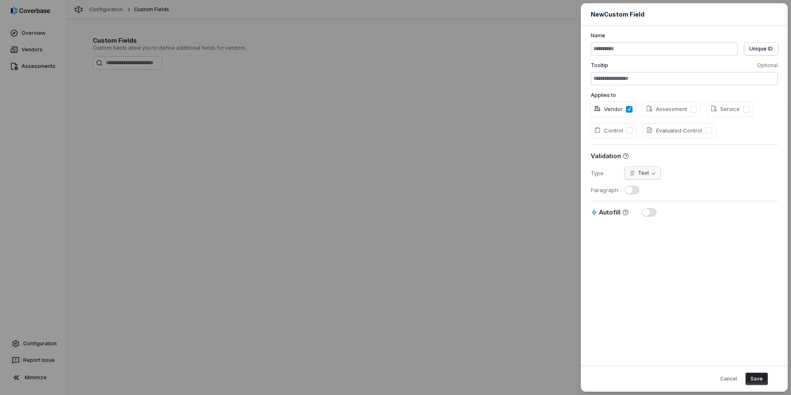
click at [630, 173] on body "**********" at bounding box center [395, 197] width 791 height 395
select select "****"
click at [728, 379] on button "Cancel" at bounding box center [729, 379] width 27 height 12
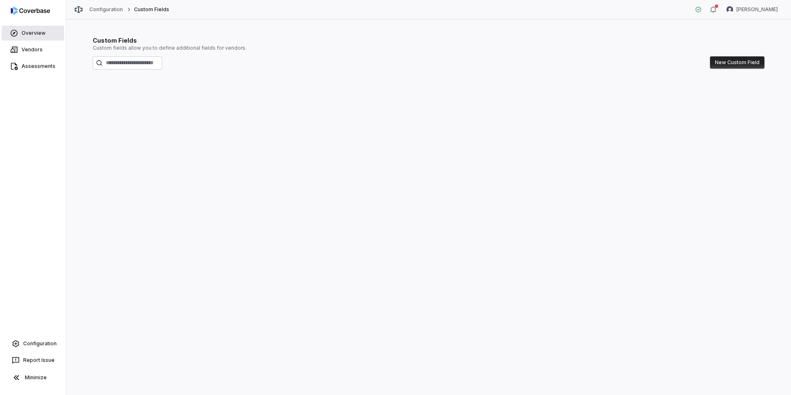
click at [42, 35] on span "Overview" at bounding box center [34, 33] width 24 height 7
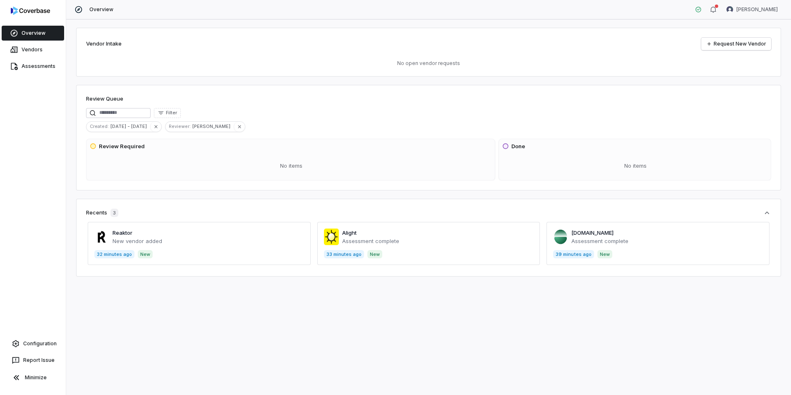
click at [426, 331] on div "Vendor Intake Request New Vendor No open vendor requests Review Queue Filter Cr…" at bounding box center [428, 206] width 725 height 375
click at [38, 339] on link "Configuration" at bounding box center [32, 343] width 59 height 15
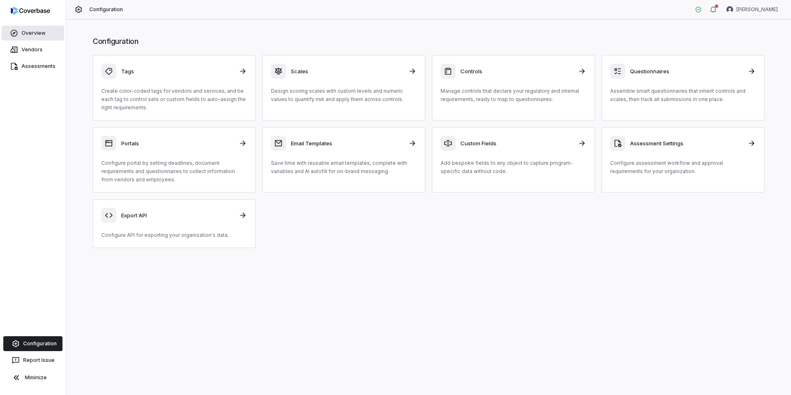
click at [29, 32] on span "Overview" at bounding box center [34, 33] width 24 height 7
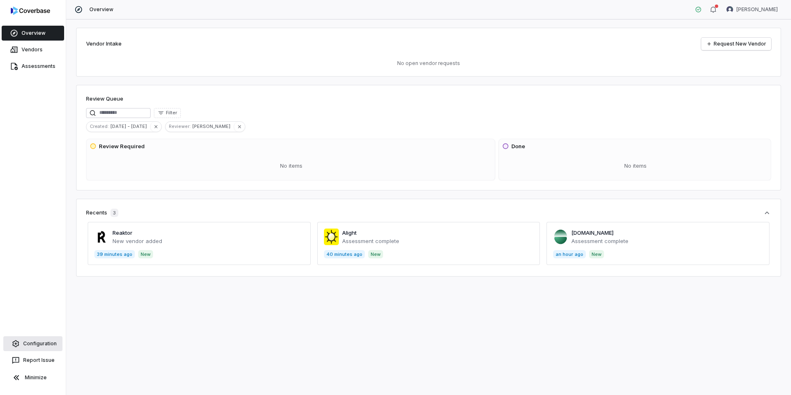
click at [34, 344] on span "Configuration" at bounding box center [40, 343] width 34 height 7
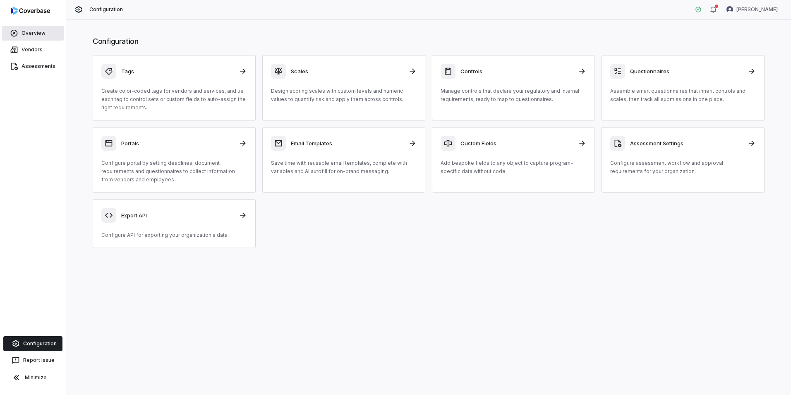
click at [27, 33] on span "Overview" at bounding box center [34, 33] width 24 height 7
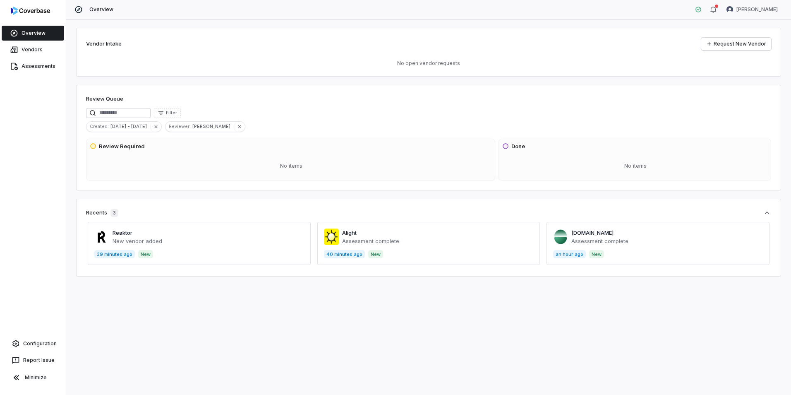
click at [31, 10] on img at bounding box center [30, 11] width 39 height 8
click at [702, 10] on icon at bounding box center [698, 9] width 7 height 7
click at [717, 10] on icon "button" at bounding box center [713, 9] width 7 height 7
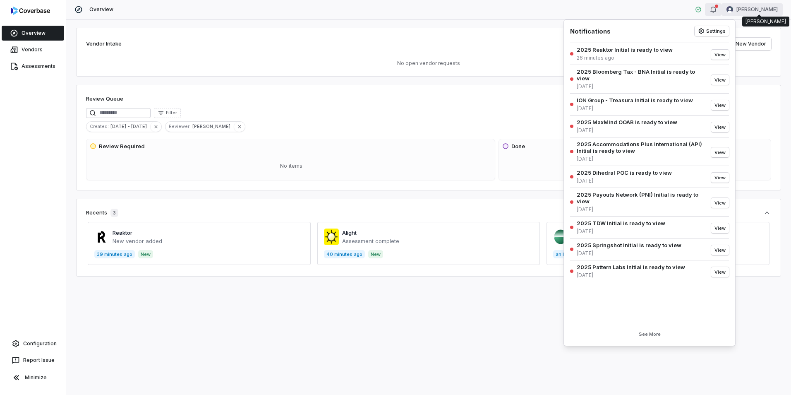
click at [760, 10] on html "Overview Vendors Assessments Configuration Report Issue Minimize Overview [PERS…" at bounding box center [395, 197] width 791 height 395
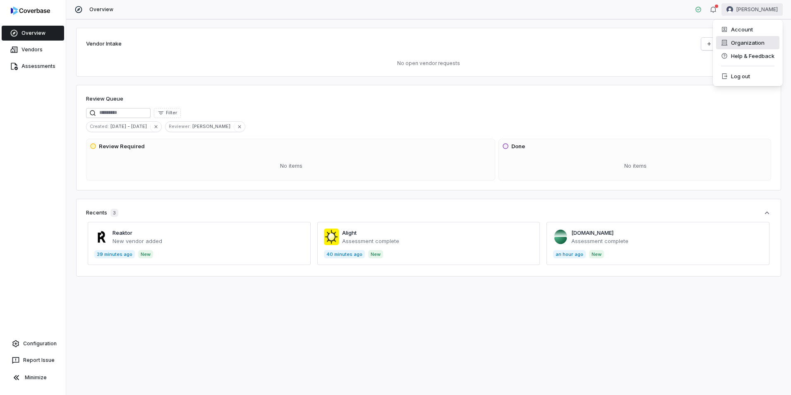
click at [759, 41] on div "Organization" at bounding box center [748, 42] width 63 height 13
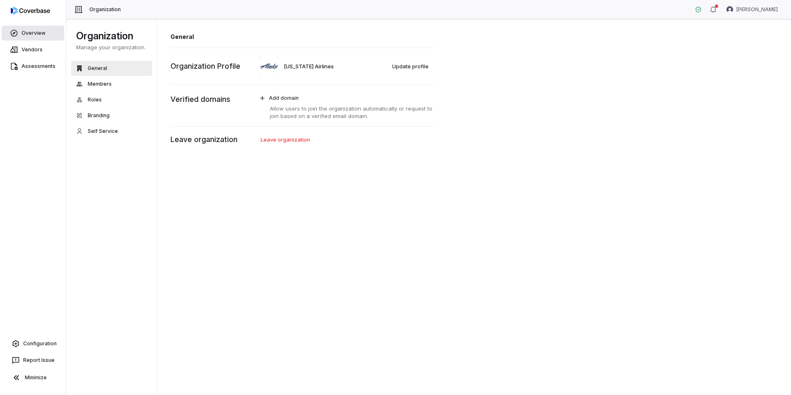
click at [31, 37] on link "Overview" at bounding box center [33, 33] width 63 height 15
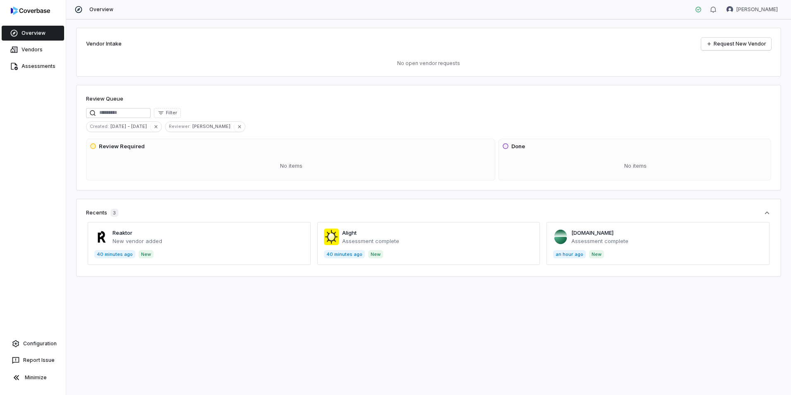
click at [60, 174] on div "Overview Vendors Assessments Configuration Report Issue Minimize" at bounding box center [33, 197] width 66 height 395
click at [23, 68] on span "Assessments" at bounding box center [39, 66] width 34 height 7
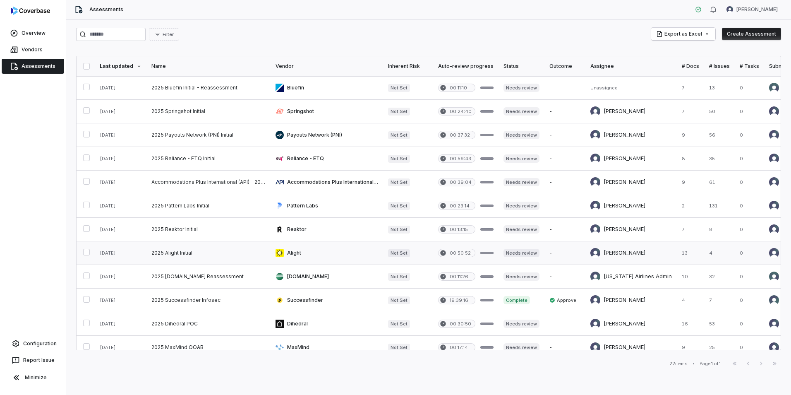
click at [186, 249] on link at bounding box center [209, 252] width 124 height 23
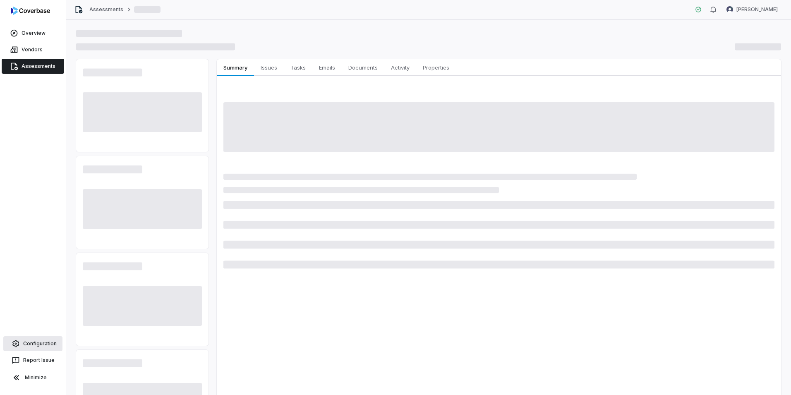
click at [41, 341] on span "Configuration" at bounding box center [40, 343] width 34 height 7
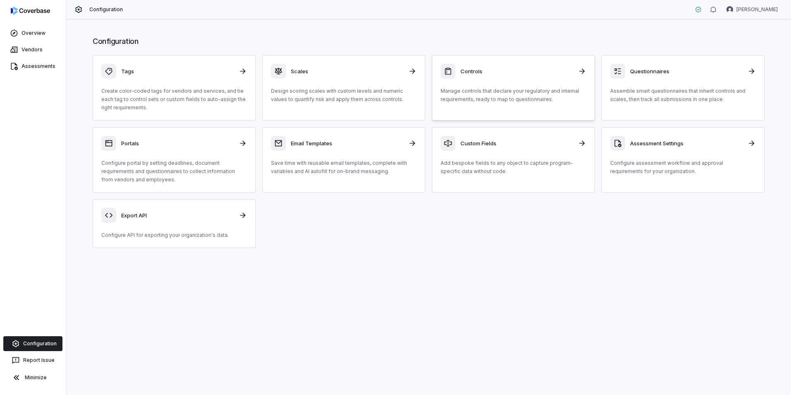
click at [539, 75] on div "Controls" at bounding box center [514, 71] width 146 height 15
click at [717, 163] on p "Configure assessment workflow and approval requirements for your organization." at bounding box center [684, 167] width 146 height 17
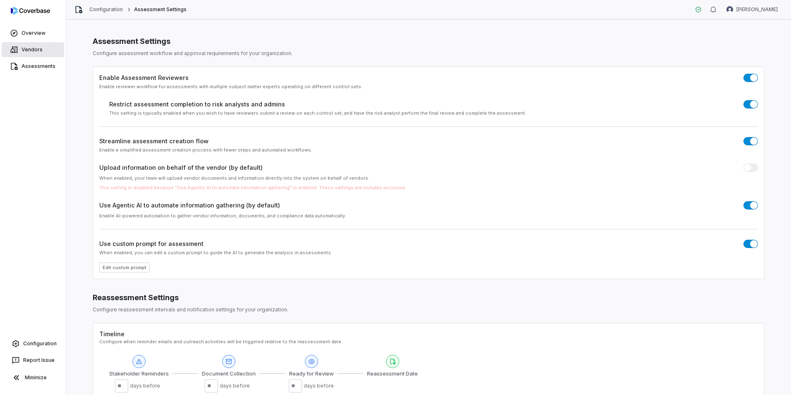
click at [38, 51] on span "Vendors" at bounding box center [32, 49] width 21 height 7
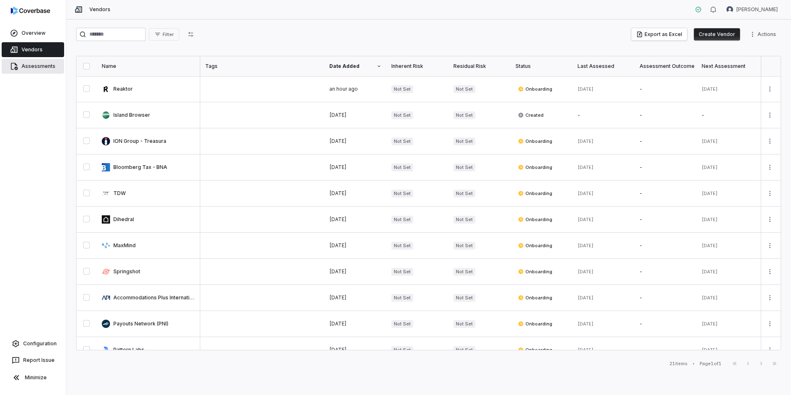
click at [36, 65] on span "Assessments" at bounding box center [39, 66] width 34 height 7
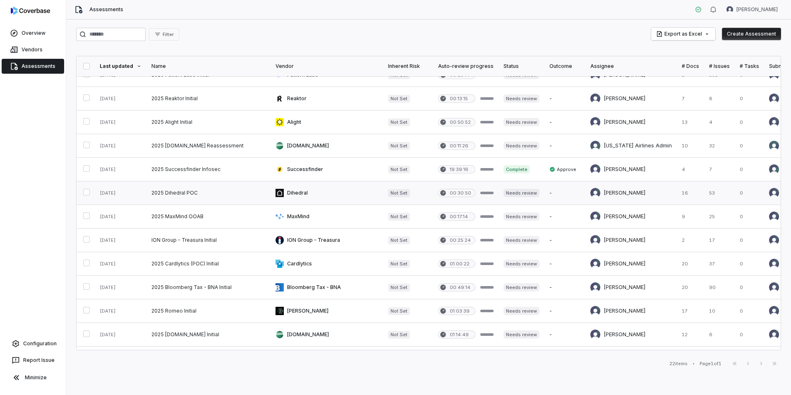
scroll to position [124, 0]
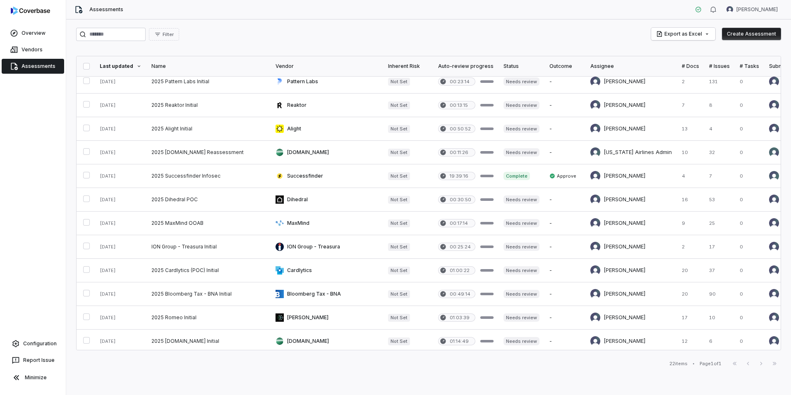
click at [750, 35] on button "Create Assessment" at bounding box center [751, 34] width 59 height 12
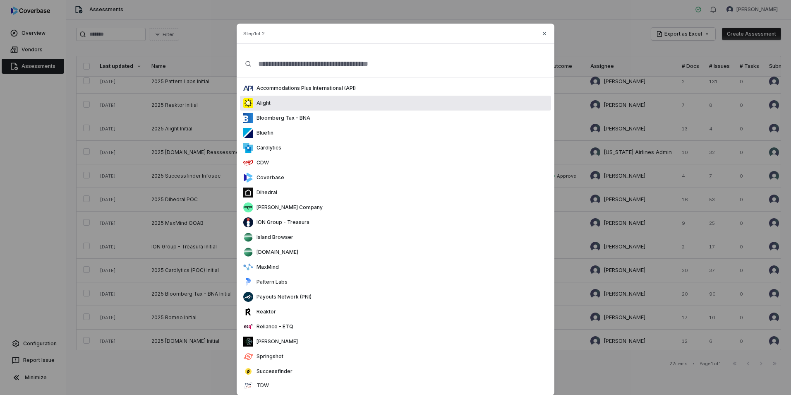
click at [329, 103] on div "Alight" at bounding box center [395, 103] width 311 height 15
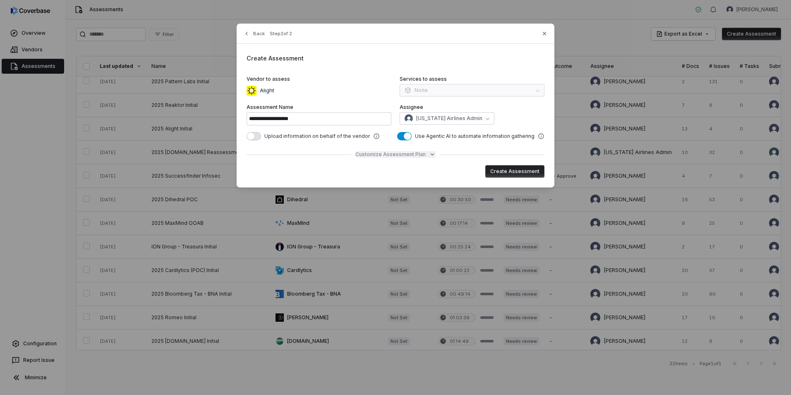
click at [402, 154] on span "Customize Assessment Plan" at bounding box center [391, 154] width 70 height 7
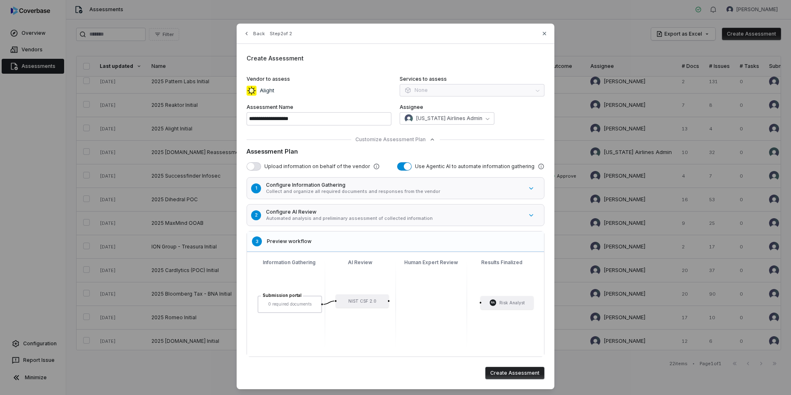
click at [512, 136] on div "**********" at bounding box center [396, 206] width 318 height 365
click at [378, 190] on p "Collect and organize all required documents and responses from the vendor" at bounding box center [394, 191] width 257 height 6
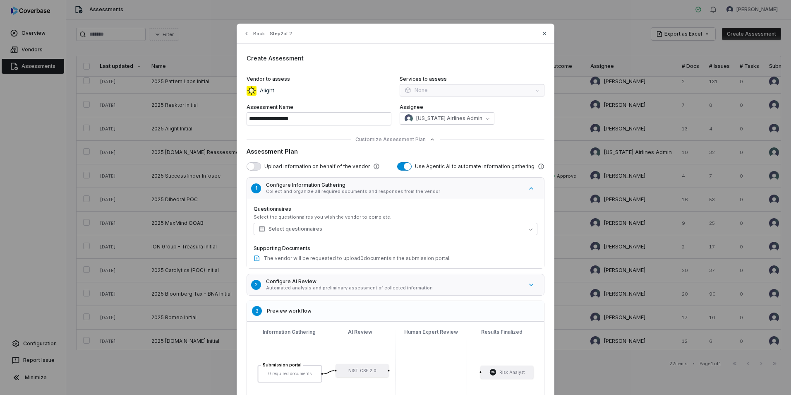
click at [373, 191] on p "Collect and organize all required documents and responses from the vendor" at bounding box center [394, 191] width 257 height 6
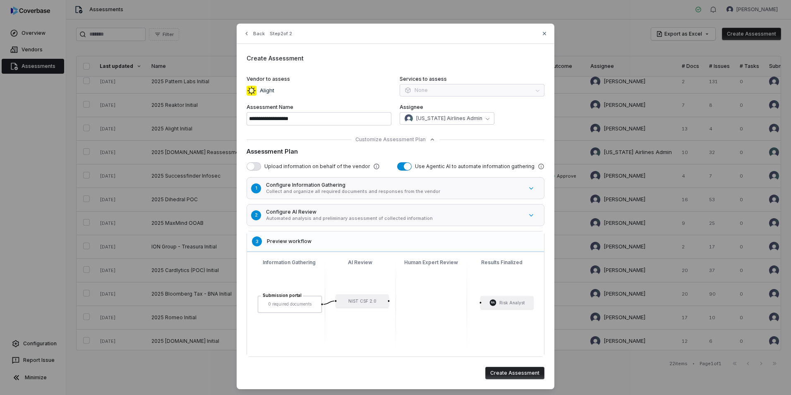
click at [356, 210] on h5 "Configure AI Review" at bounding box center [394, 212] width 257 height 7
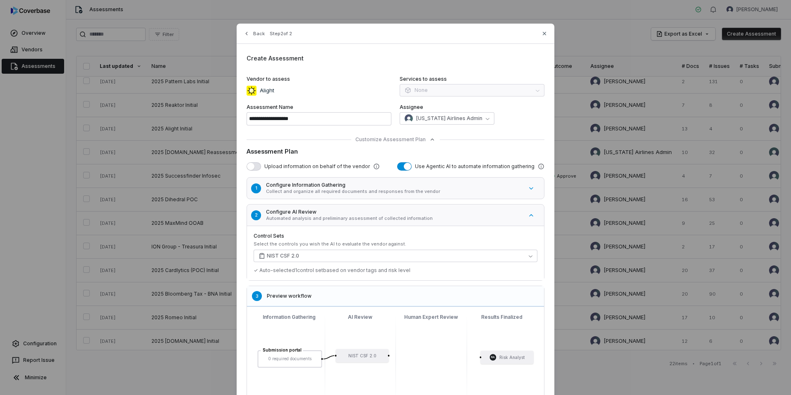
click at [251, 168] on span "button" at bounding box center [250, 166] width 7 height 7
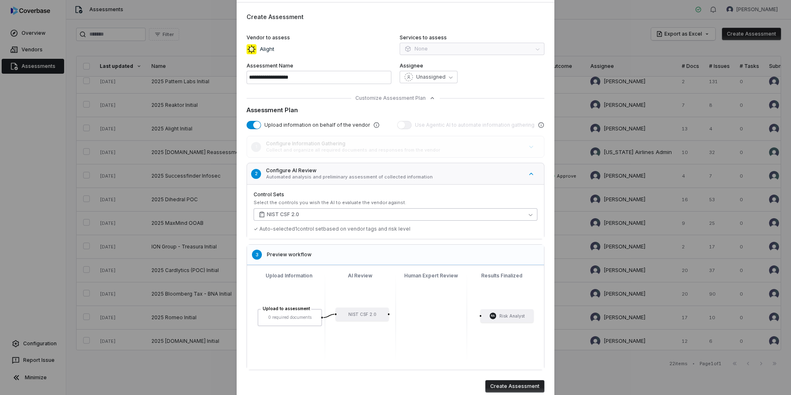
click at [342, 219] on button "NIST CSF 2.0" at bounding box center [396, 214] width 284 height 12
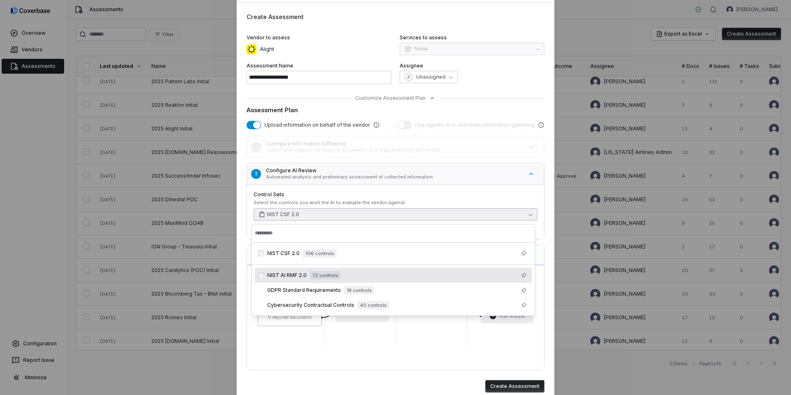
click at [429, 276] on div "NIST AI RMF 2.0 72 controls" at bounding box center [398, 275] width 262 height 10
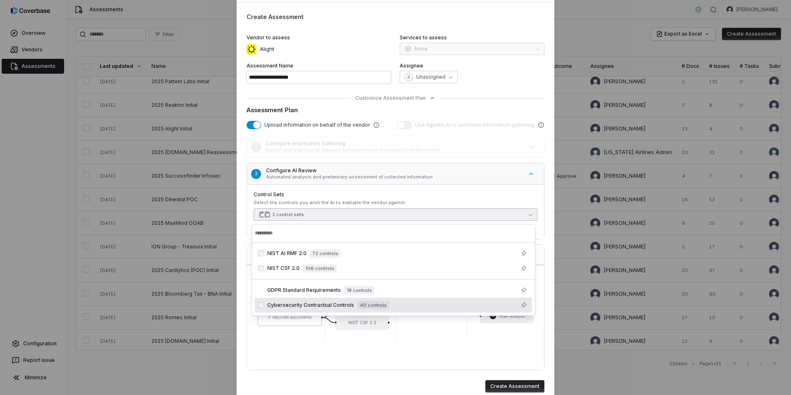
click at [391, 374] on div "**********" at bounding box center [396, 192] width 318 height 420
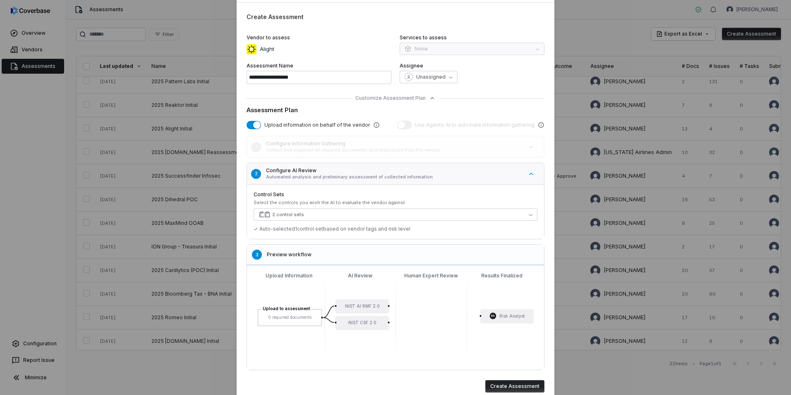
click at [385, 306] on div "Upload to assessment 0 required documents NIST AI RMF 2.0 NIST CSF 2.0 RA Risk …" at bounding box center [396, 317] width 284 height 91
click at [388, 305] on div at bounding box center [389, 306] width 2 height 2
click at [304, 231] on div "✓ Auto-selected 1 control set based on vendor tags and risk level" at bounding box center [396, 229] width 284 height 7
click at [437, 281] on div "Upload to assessment 0 required documents NIST AI RMF 2.0 NIST CSF 2.0 RA Risk …" at bounding box center [396, 317] width 284 height 91
click at [495, 316] on div "Upload to assessment 0 required documents NIST AI RMF 2.0 NIST CSF 2.0 RA Risk …" at bounding box center [396, 317] width 284 height 91
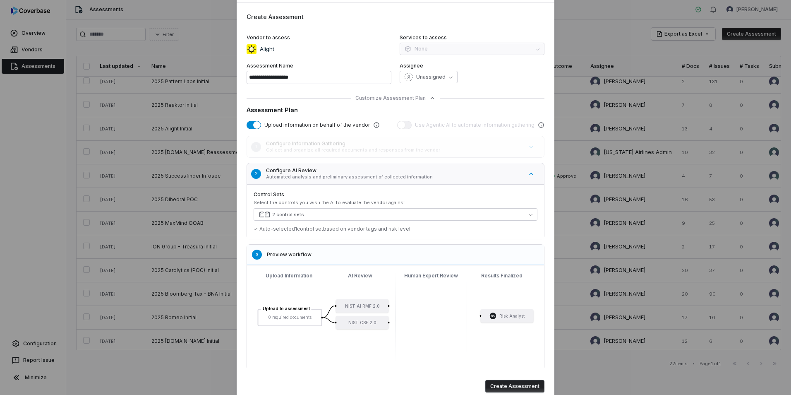
click at [499, 270] on div "Upload to assessment 0 required documents NIST AI RMF 2.0 NIST CSF 2.0 RA Risk …" at bounding box center [395, 317] width 297 height 105
click at [368, 313] on div "Upload to assessment 0 required documents NIST AI RMF 2.0 NIST CSF 2.0 RA Risk …" at bounding box center [396, 317] width 284 height 91
drag, startPoint x: 385, startPoint y: 306, endPoint x: 391, endPoint y: 305, distance: 6.3
click at [391, 305] on div "Upload to assessment 0 required documents NIST AI RMF 2.0 NIST CSF 2.0 RA Risk …" at bounding box center [396, 317] width 284 height 91
click at [438, 289] on div "Upload to assessment 0 required documents NIST AI RMF 2.0 NIST CSF 2.0 RA Risk …" at bounding box center [396, 317] width 284 height 91
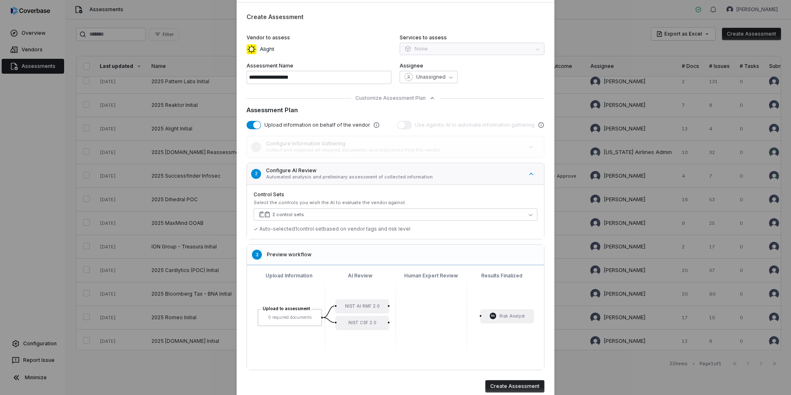
click at [349, 244] on div "1 Configure Information Gathering Collect and organize all required documents a…" at bounding box center [396, 253] width 298 height 234
click at [335, 255] on h5 "Preview workflow" at bounding box center [403, 254] width 272 height 7
click at [341, 215] on button "2 control sets" at bounding box center [396, 214] width 284 height 12
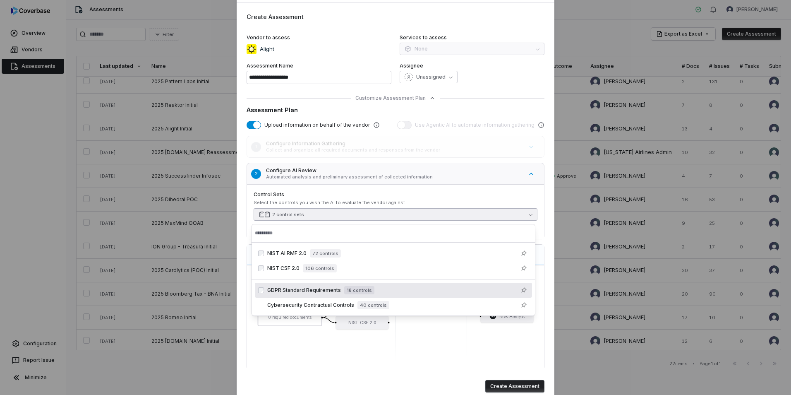
drag, startPoint x: 394, startPoint y: 292, endPoint x: 380, endPoint y: 292, distance: 13.7
click at [380, 292] on div "GDPR Standard Requirements 18 controls" at bounding box center [398, 290] width 262 height 10
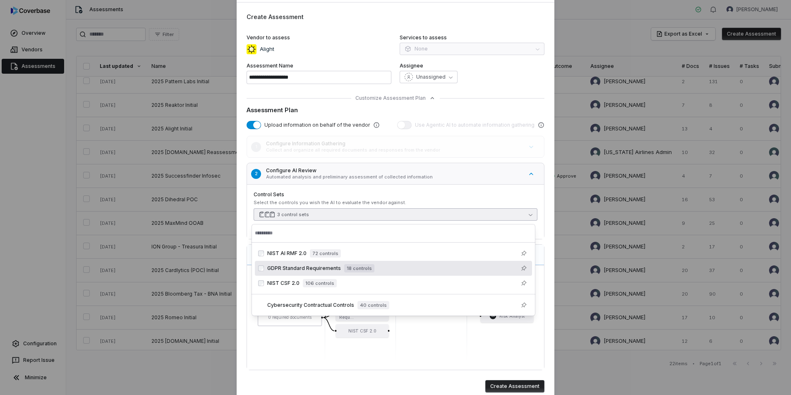
click at [397, 274] on div "GDPR Standard Requirements 18 controls" at bounding box center [393, 268] width 277 height 15
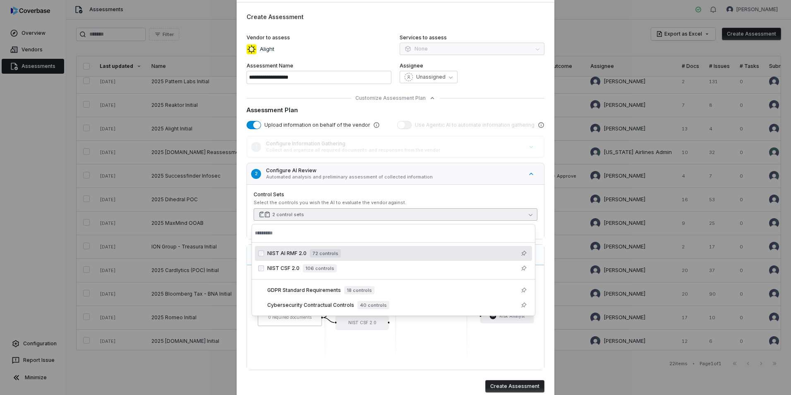
click at [338, 230] on input "text" at bounding box center [393, 233] width 277 height 18
click at [390, 200] on div "Select the controls you wish the AI to evaluate the vendor against." at bounding box center [396, 203] width 284 height 6
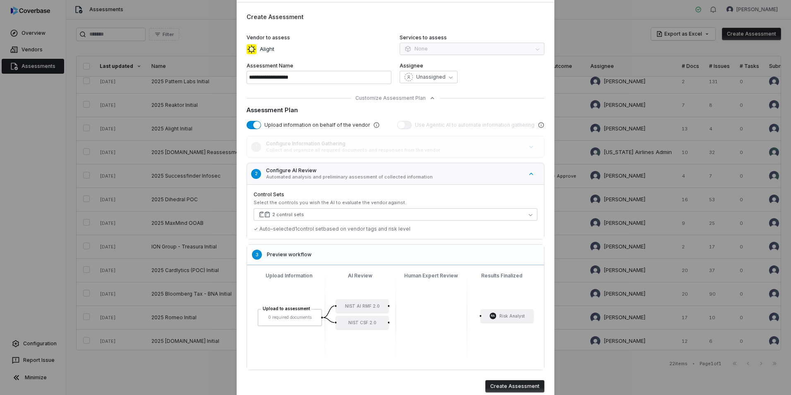
click at [226, 42] on div "**********" at bounding box center [395, 192] width 791 height 467
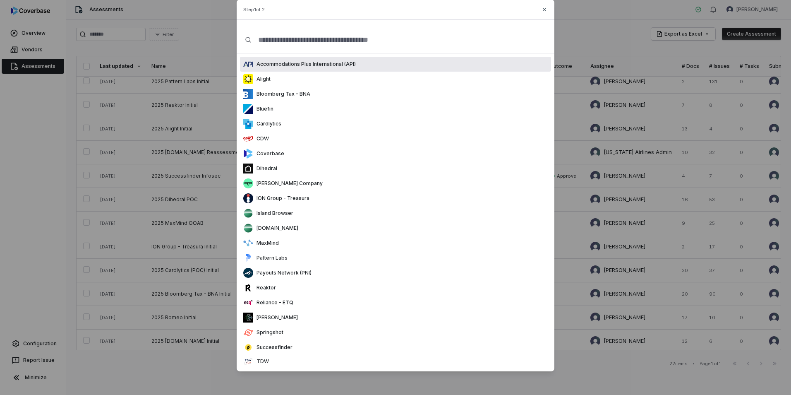
scroll to position [0, 0]
